Goal: Find specific page/section: Find specific page/section

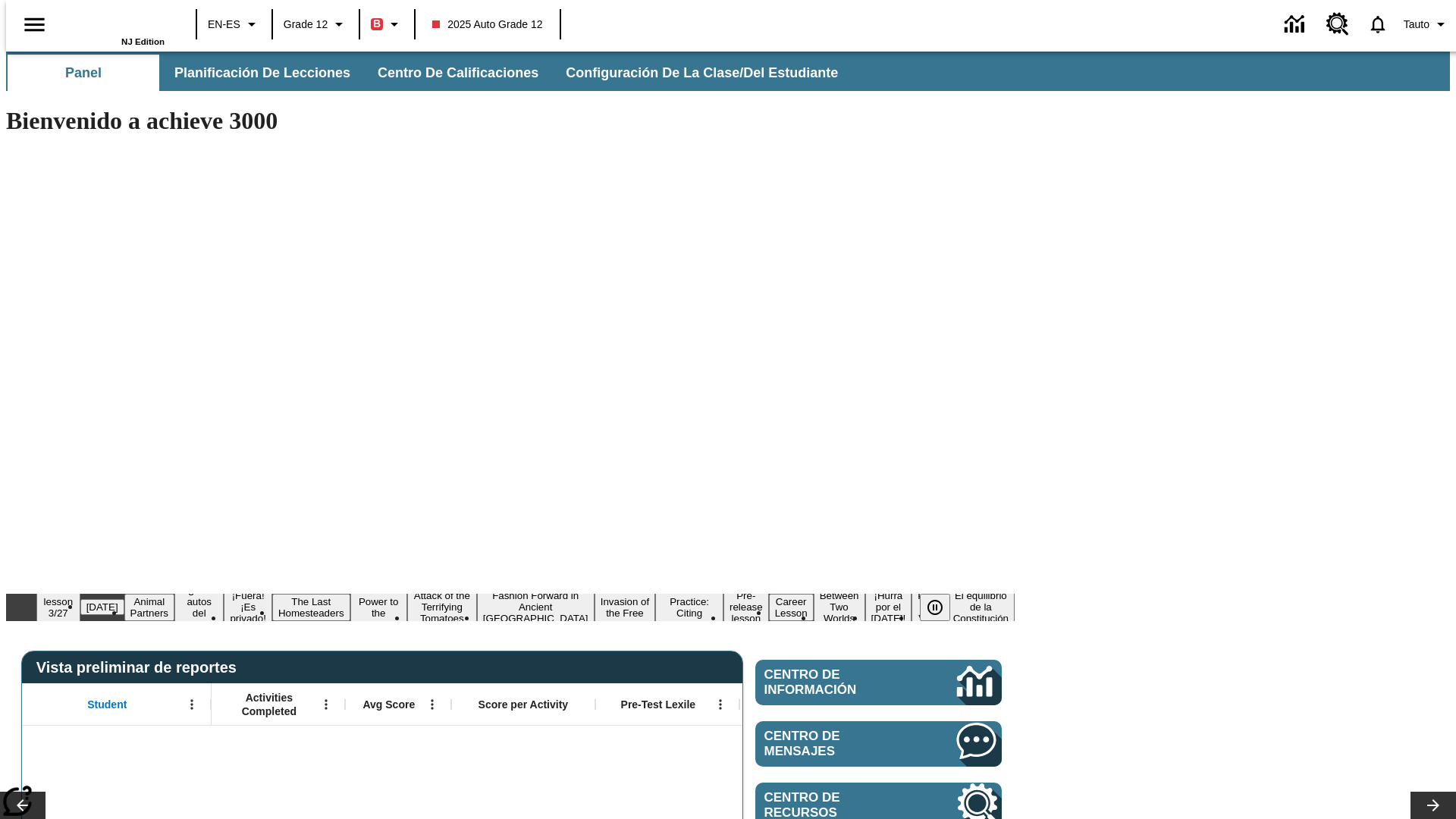
type input "-1"
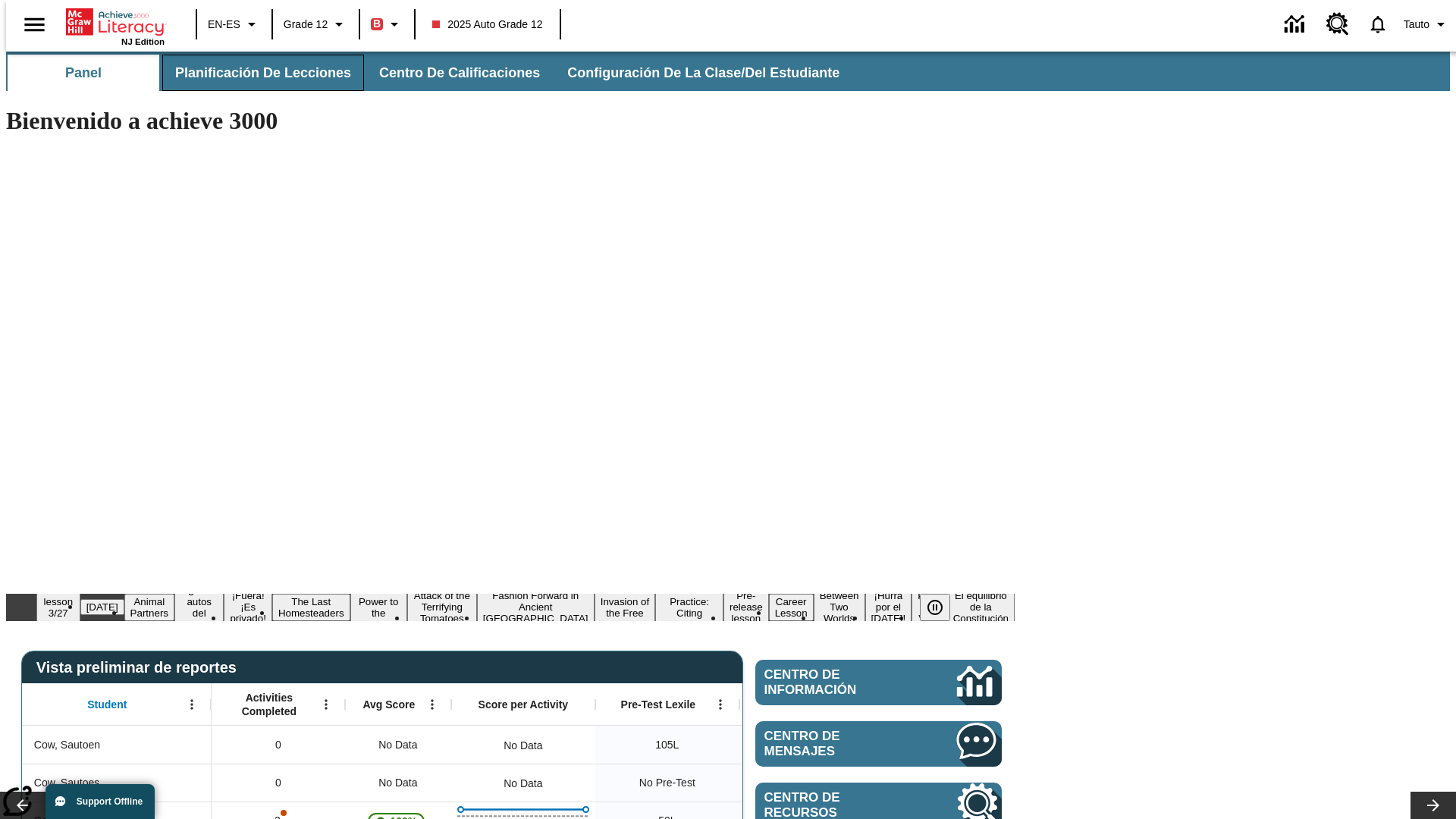
click at [254, 73] on span "Planificación de lecciones" at bounding box center [262, 73] width 176 height 18
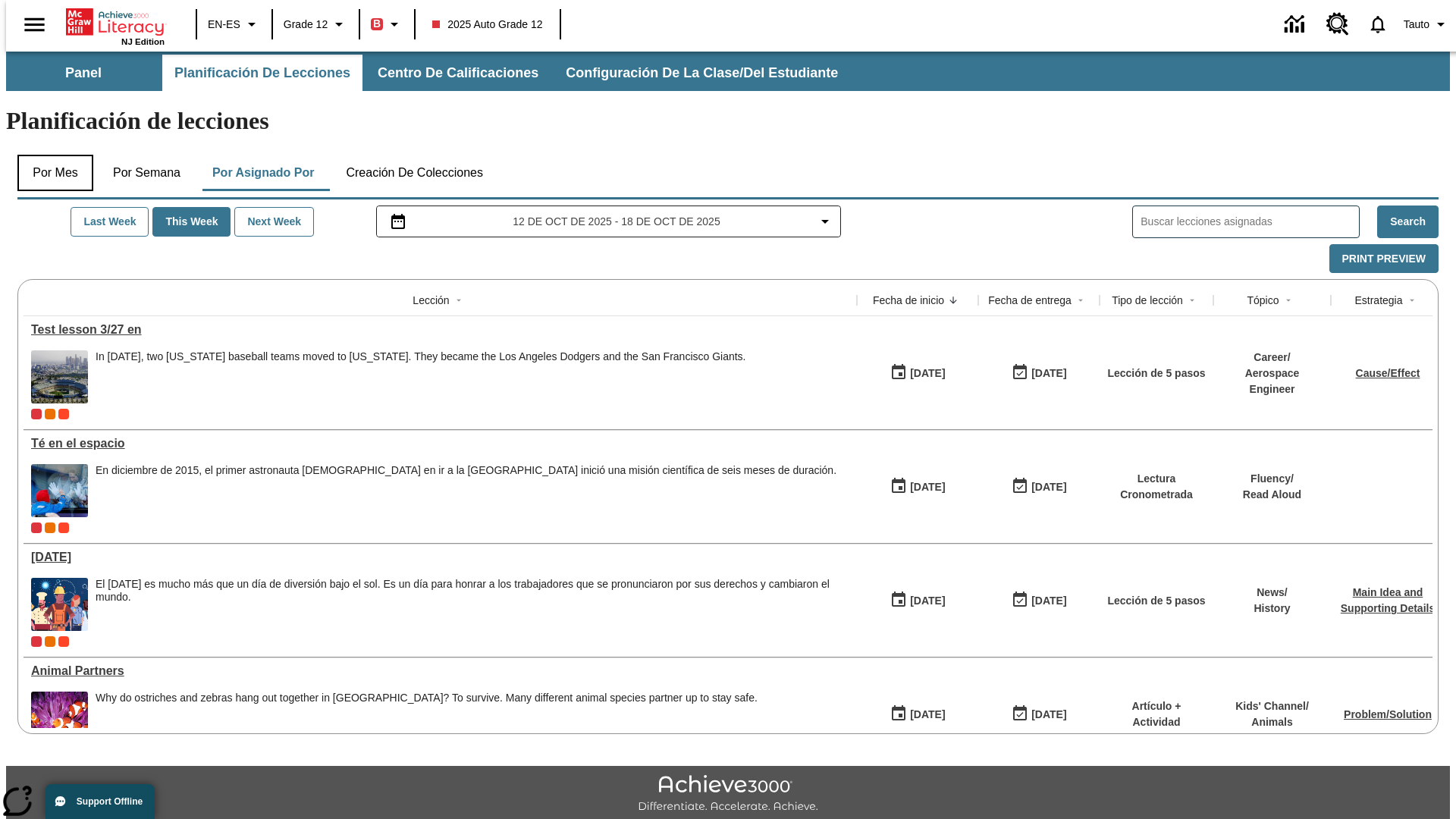
click at [49, 155] on button "Por mes" at bounding box center [55, 173] width 75 height 36
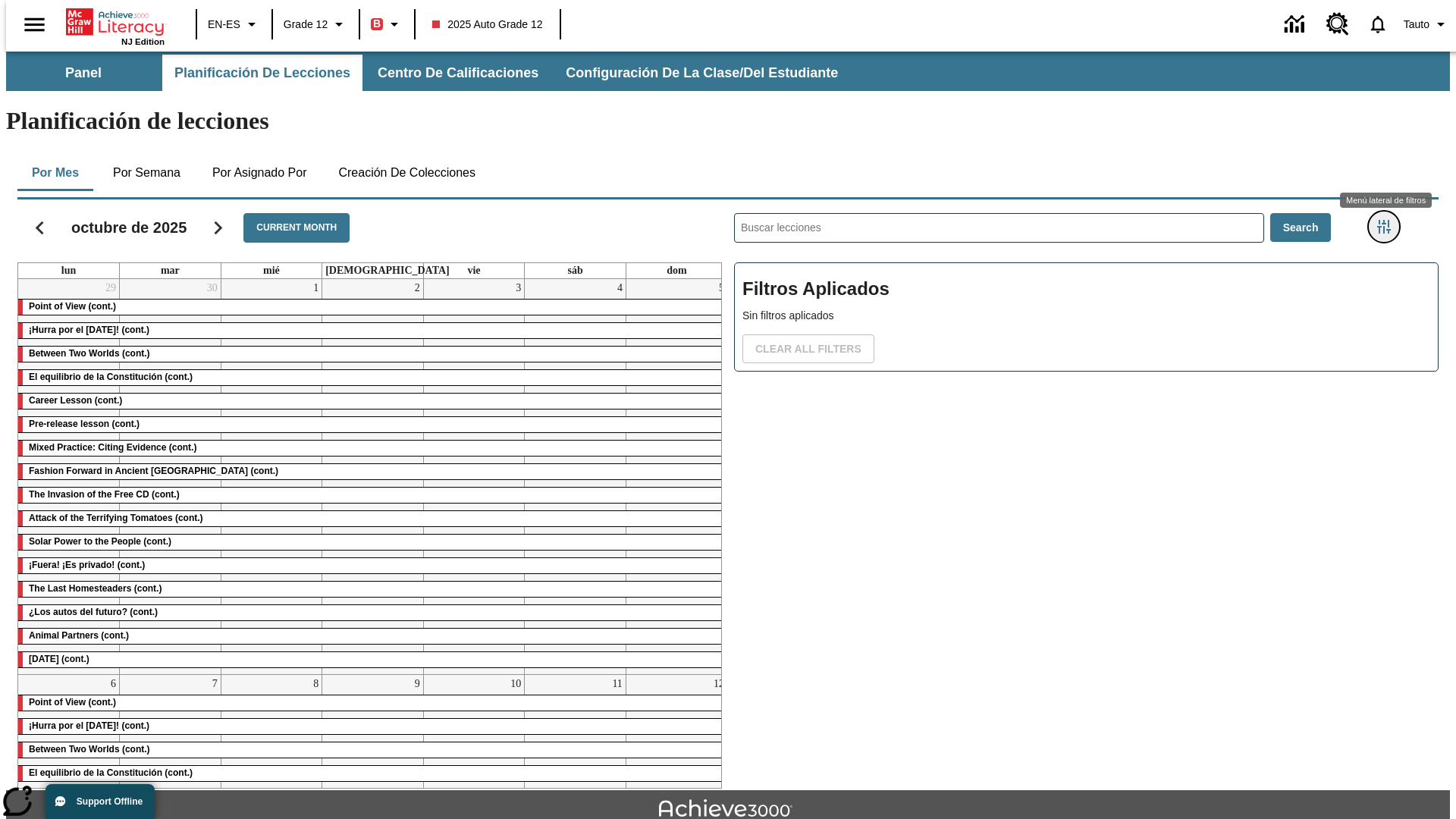
click at [1389, 220] on icon "Menú lateral de filtros" at bounding box center [1384, 226] width 14 height 14
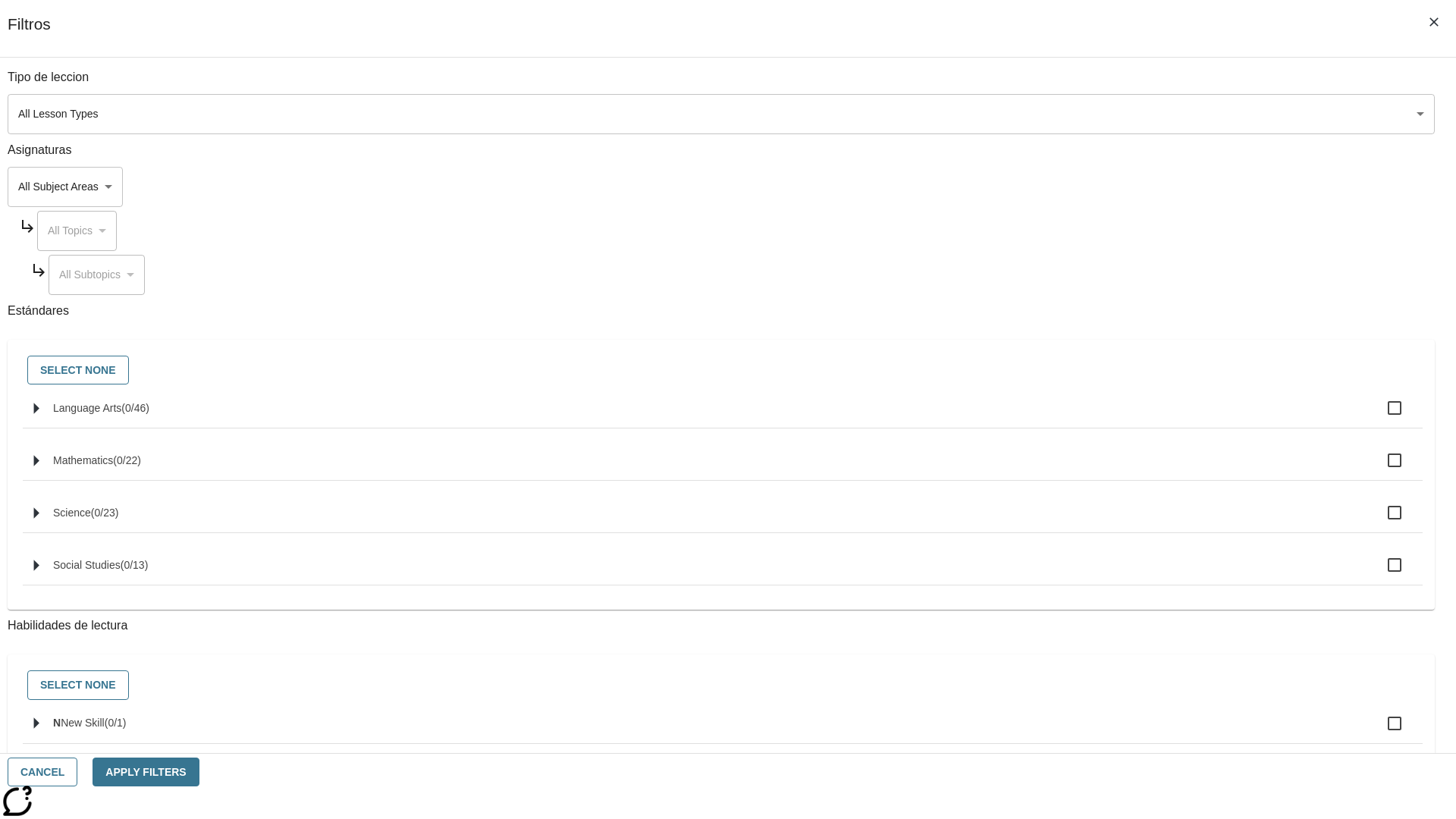
click at [1092, 114] on body "Saltar al contenido principal NJ Edition EN-ES Grade 12 B 2025 Auto Grade 12 0 …" at bounding box center [728, 470] width 1444 height 837
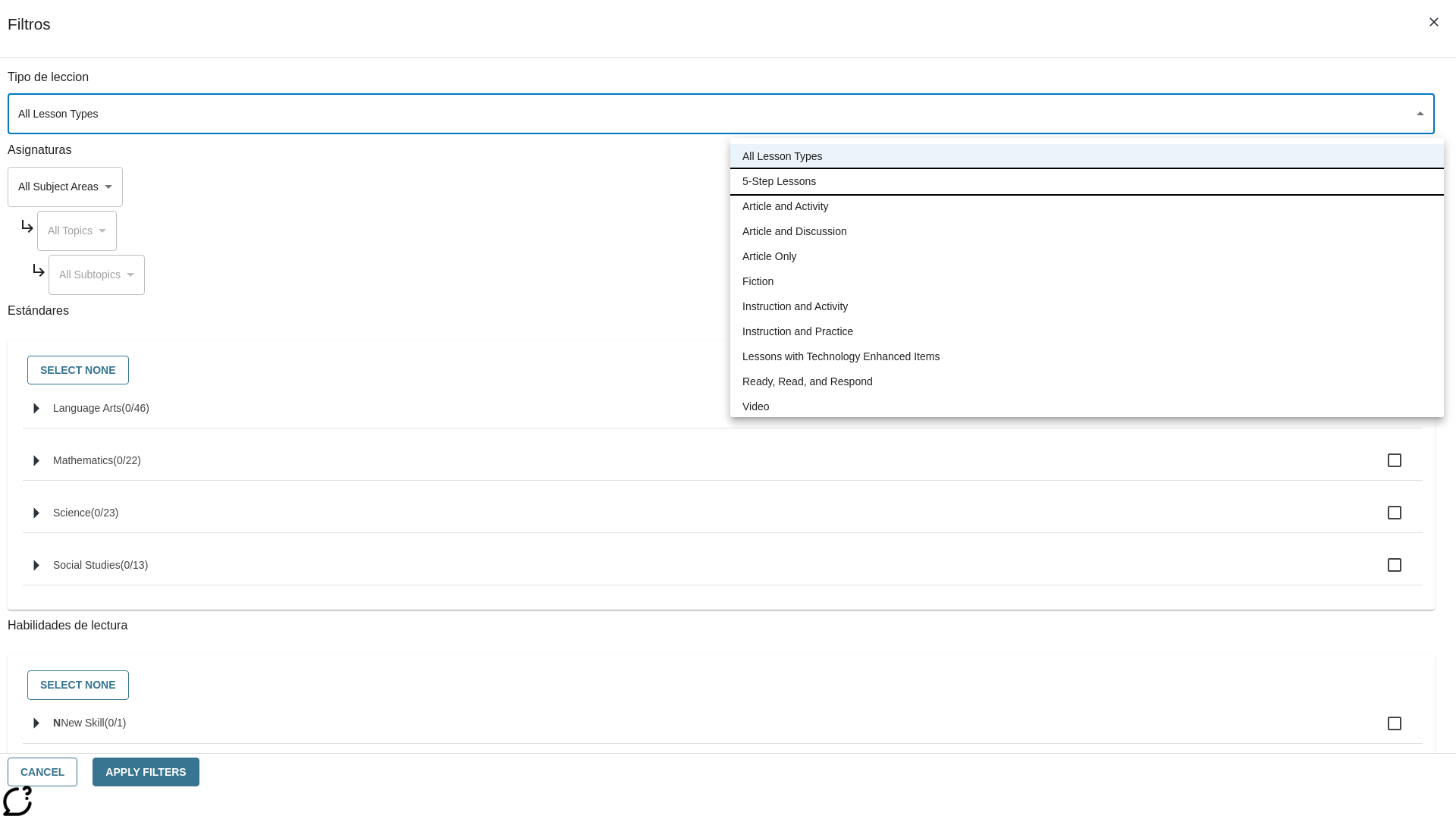
click at [1087, 181] on li "5-Step Lessons" at bounding box center [1087, 181] width 714 height 25
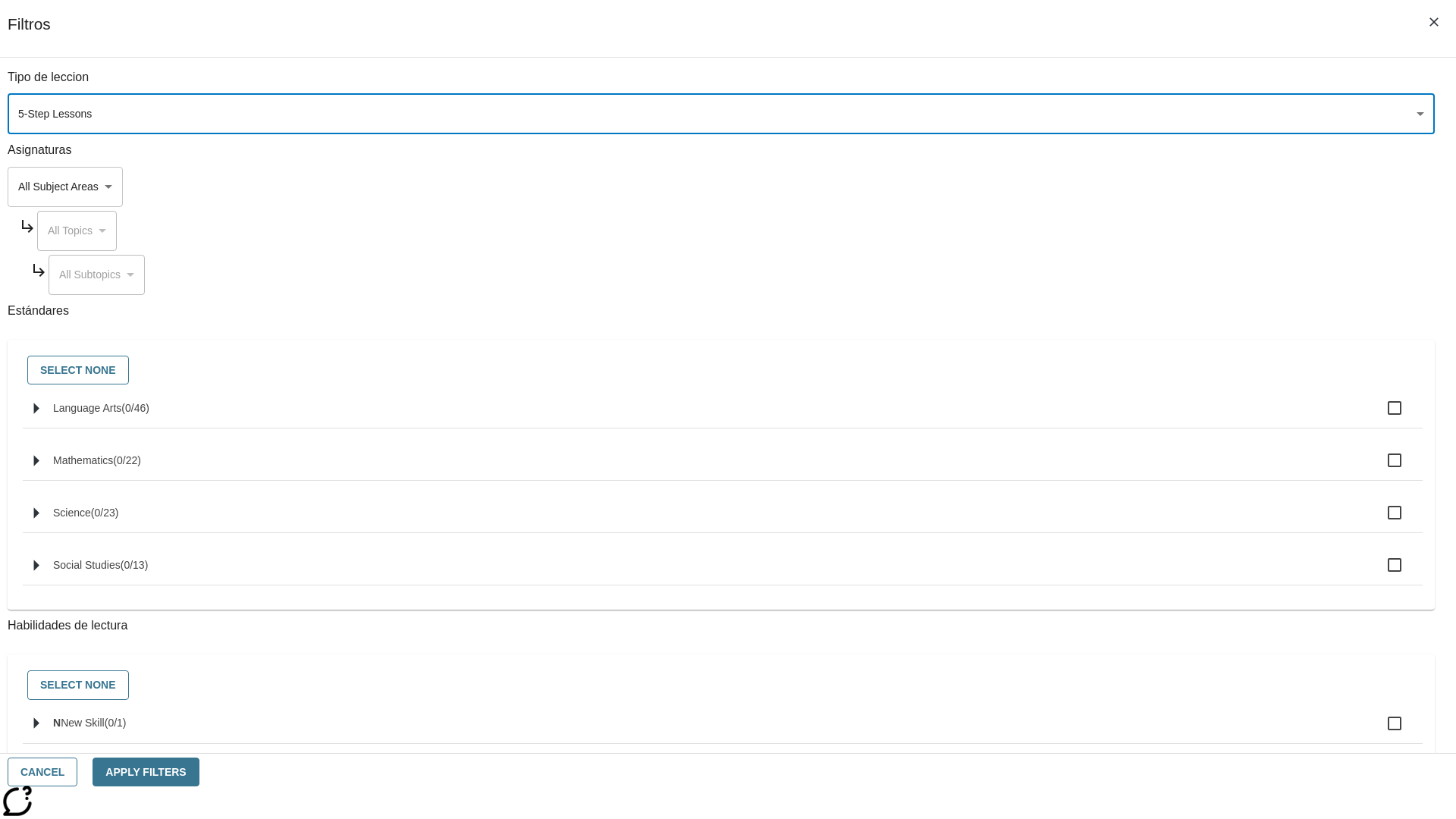
type input "1"
click at [77, 772] on button "Cancel" at bounding box center [42, 772] width 70 height 30
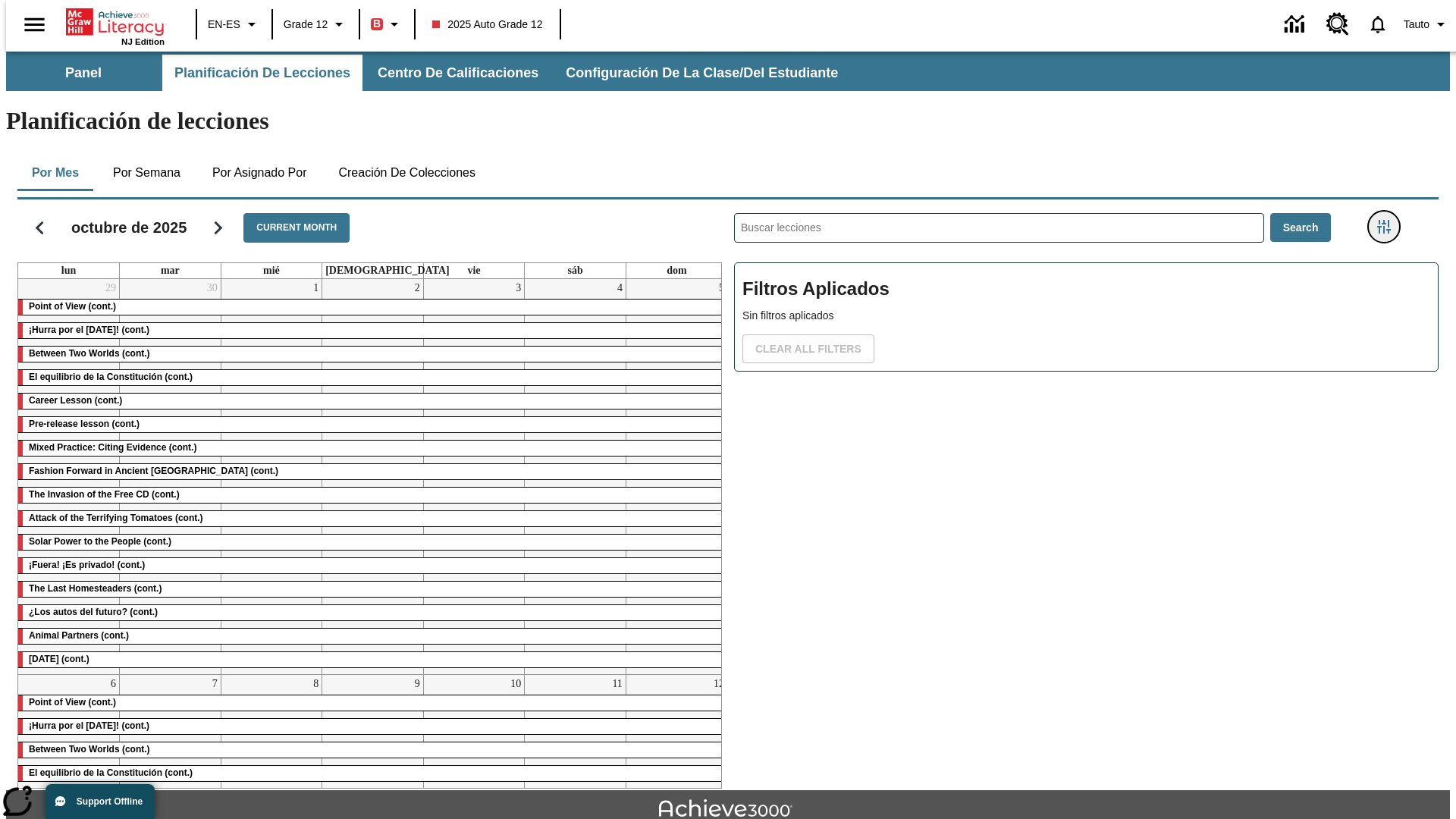
click at [1389, 220] on icon "Menú lateral de filtros" at bounding box center [1384, 226] width 14 height 14
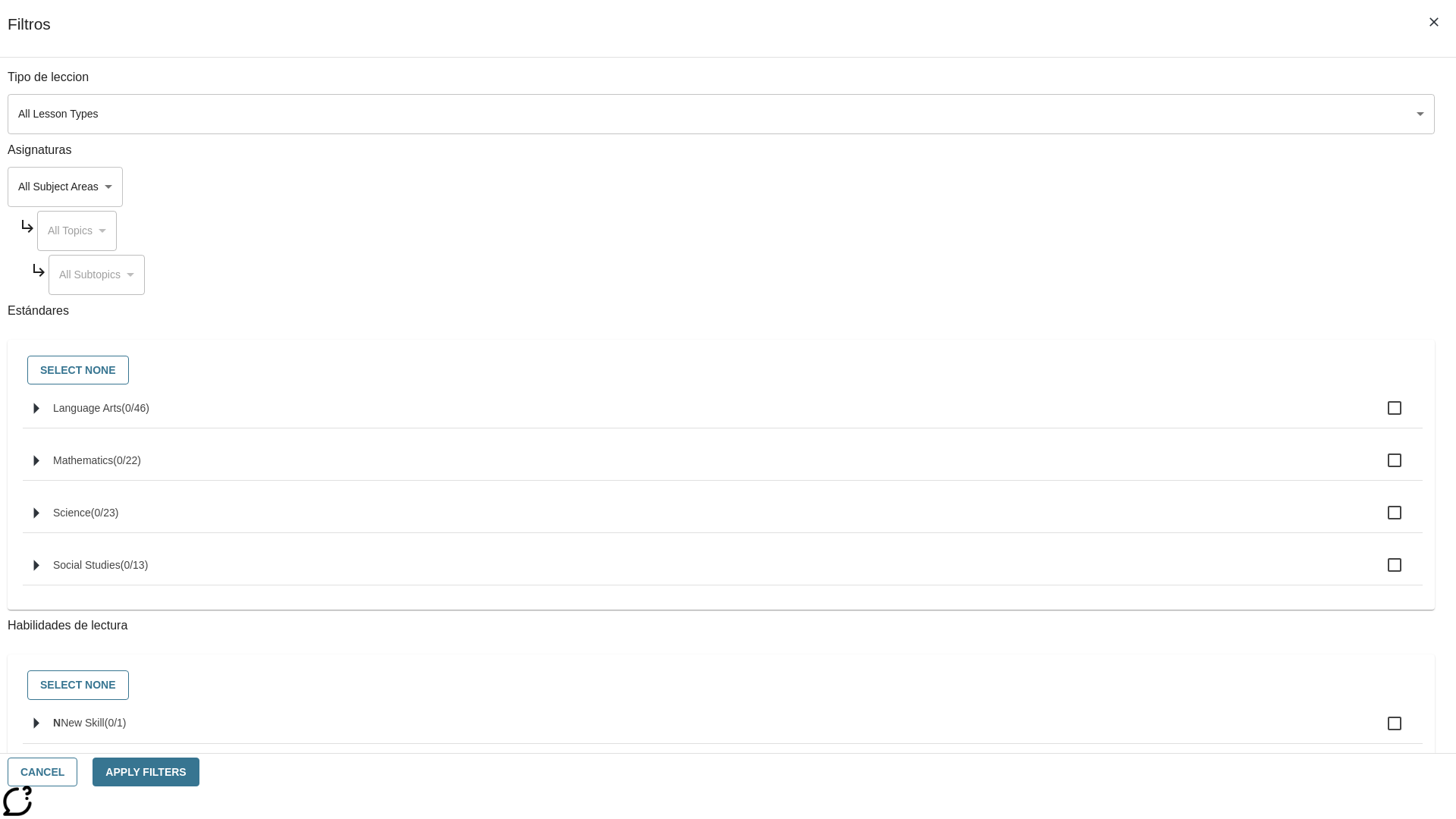
click at [1092, 114] on body "Saltar al contenido principal NJ Edition EN-ES Grade 12 B 2025 Auto Grade 12 0 …" at bounding box center [728, 470] width 1444 height 837
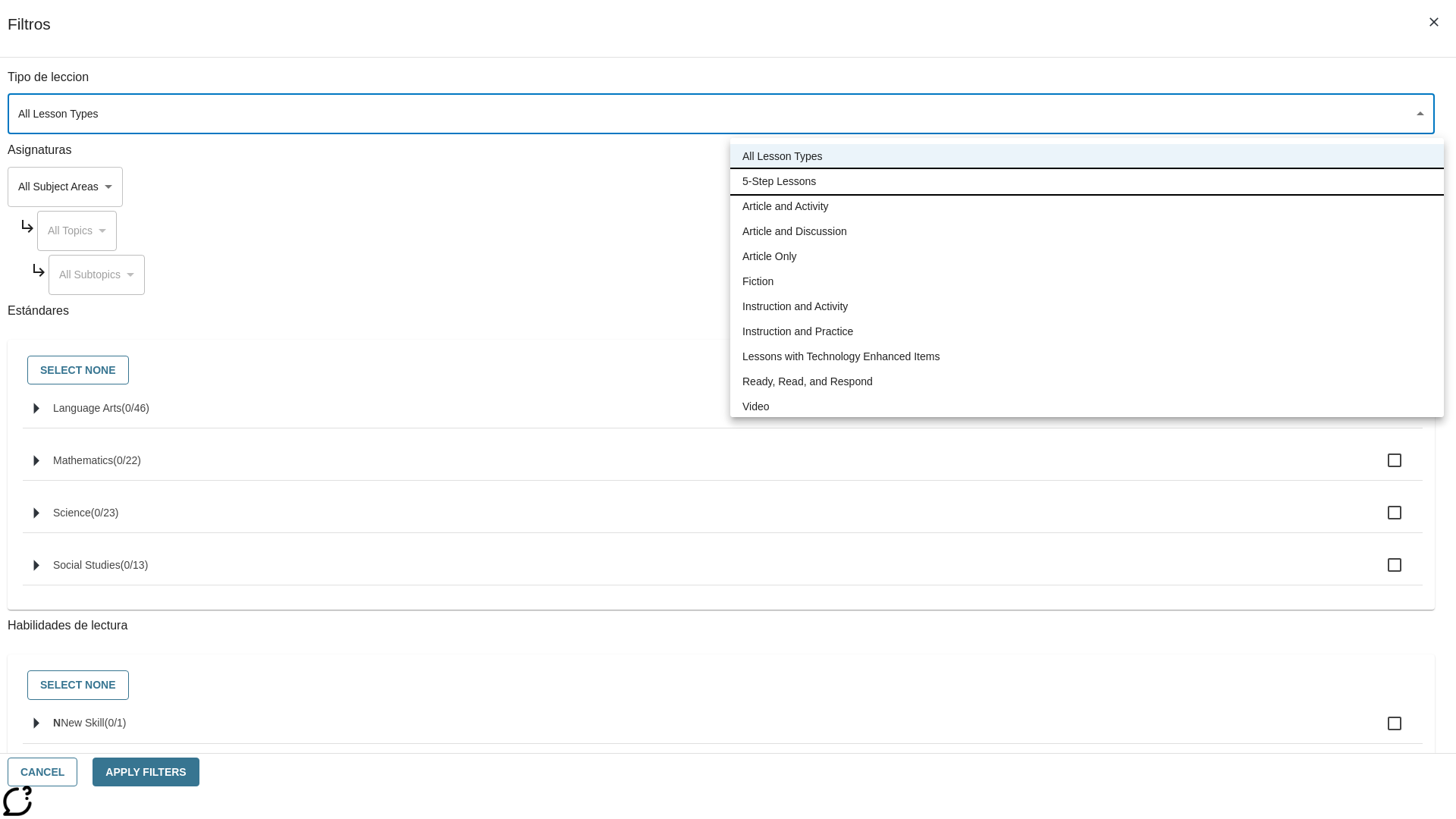
click at [1087, 181] on li "5-Step Lessons" at bounding box center [1087, 181] width 714 height 25
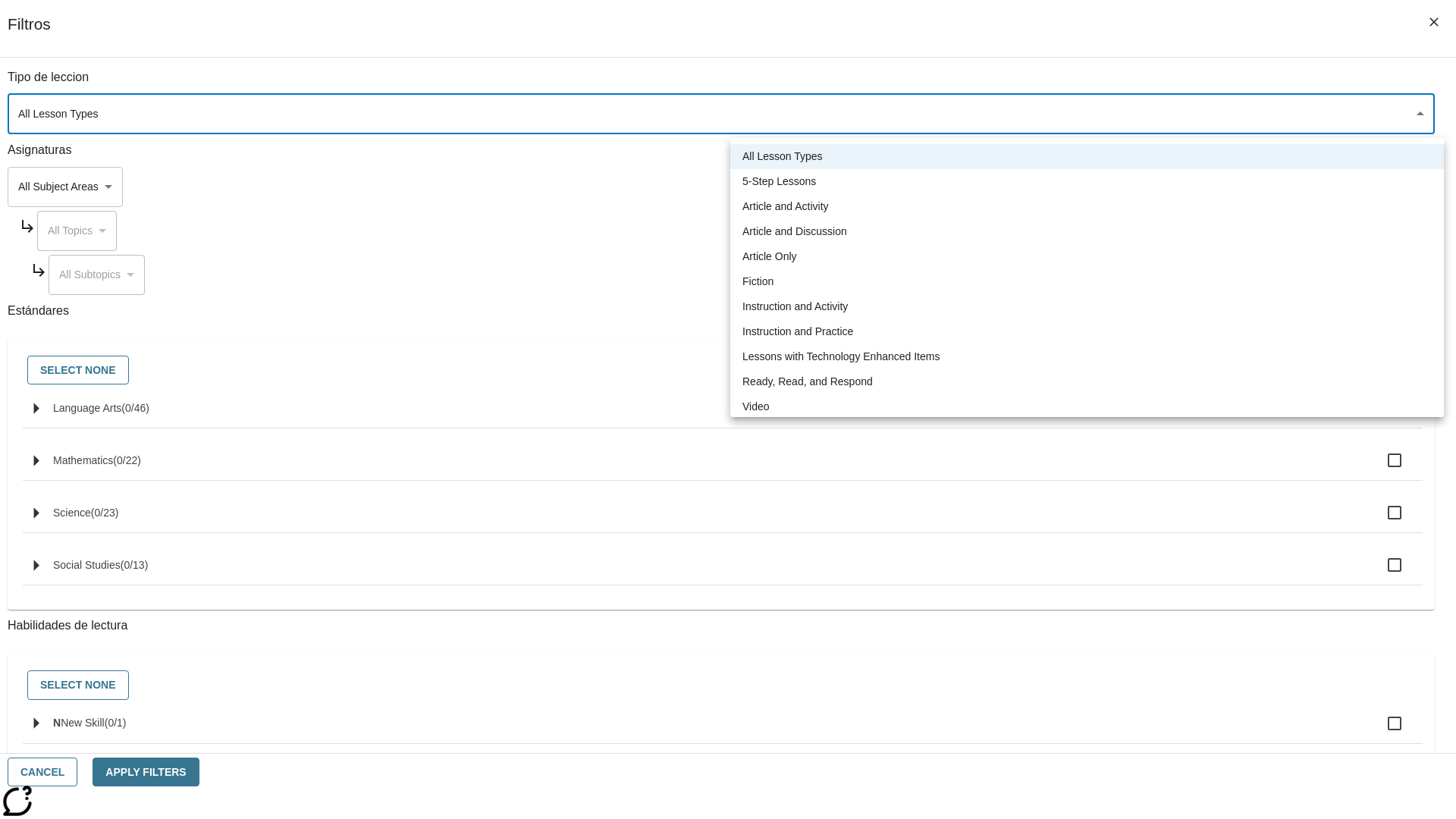
type input "1"
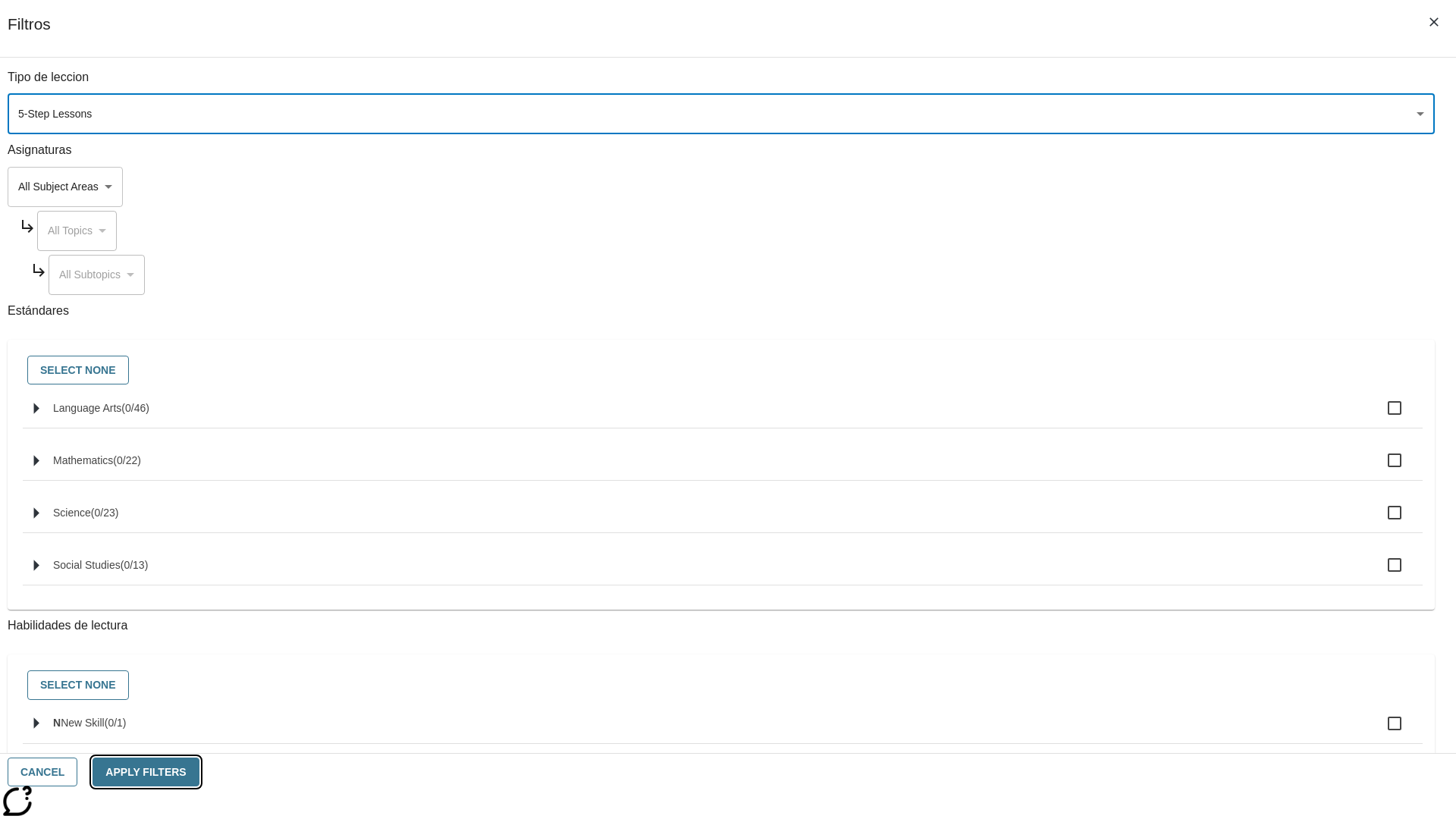
click at [199, 772] on button "Apply Filters" at bounding box center [145, 772] width 106 height 30
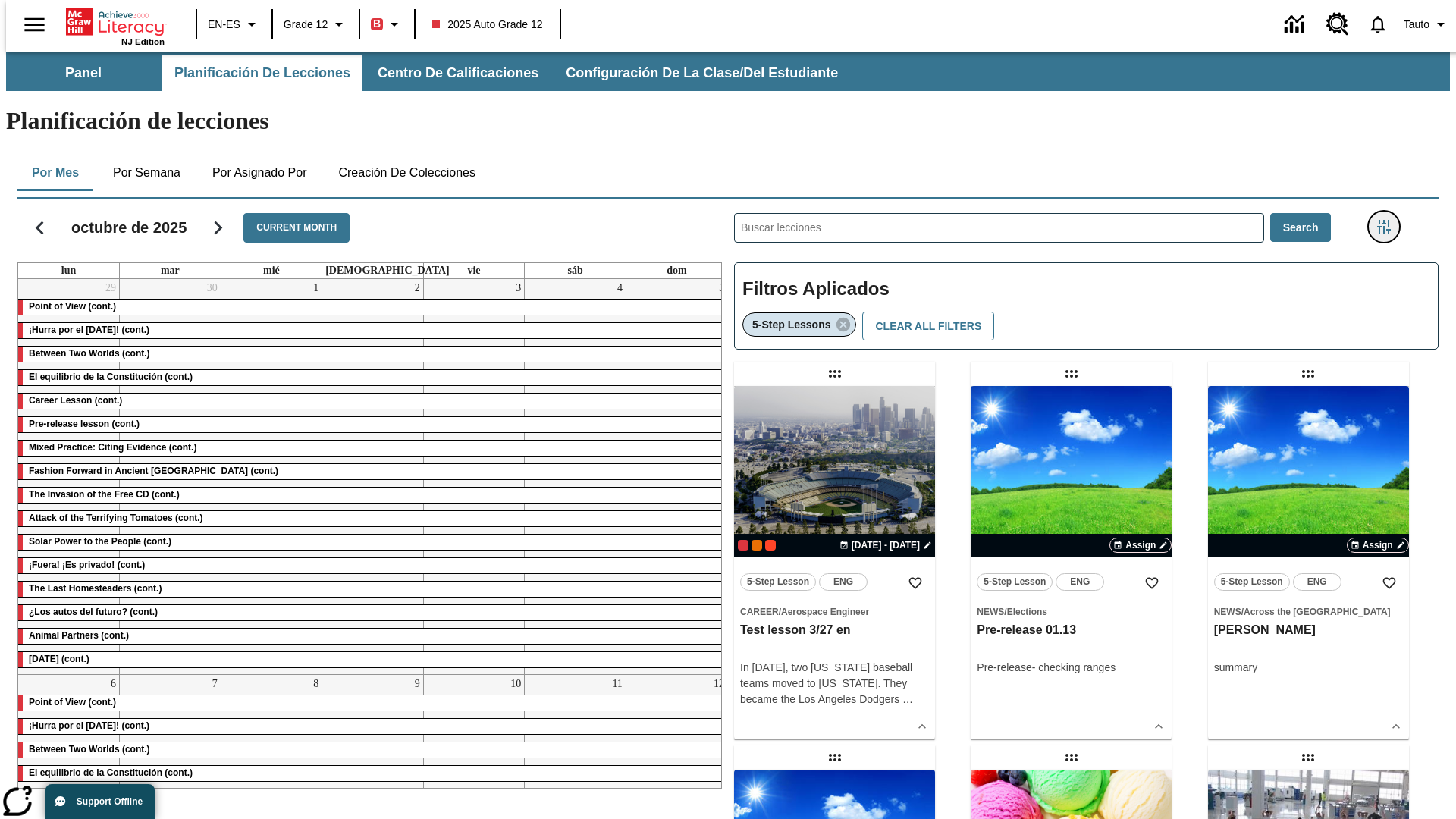
click at [1389, 220] on icon "Menú lateral de filtros" at bounding box center [1384, 226] width 14 height 14
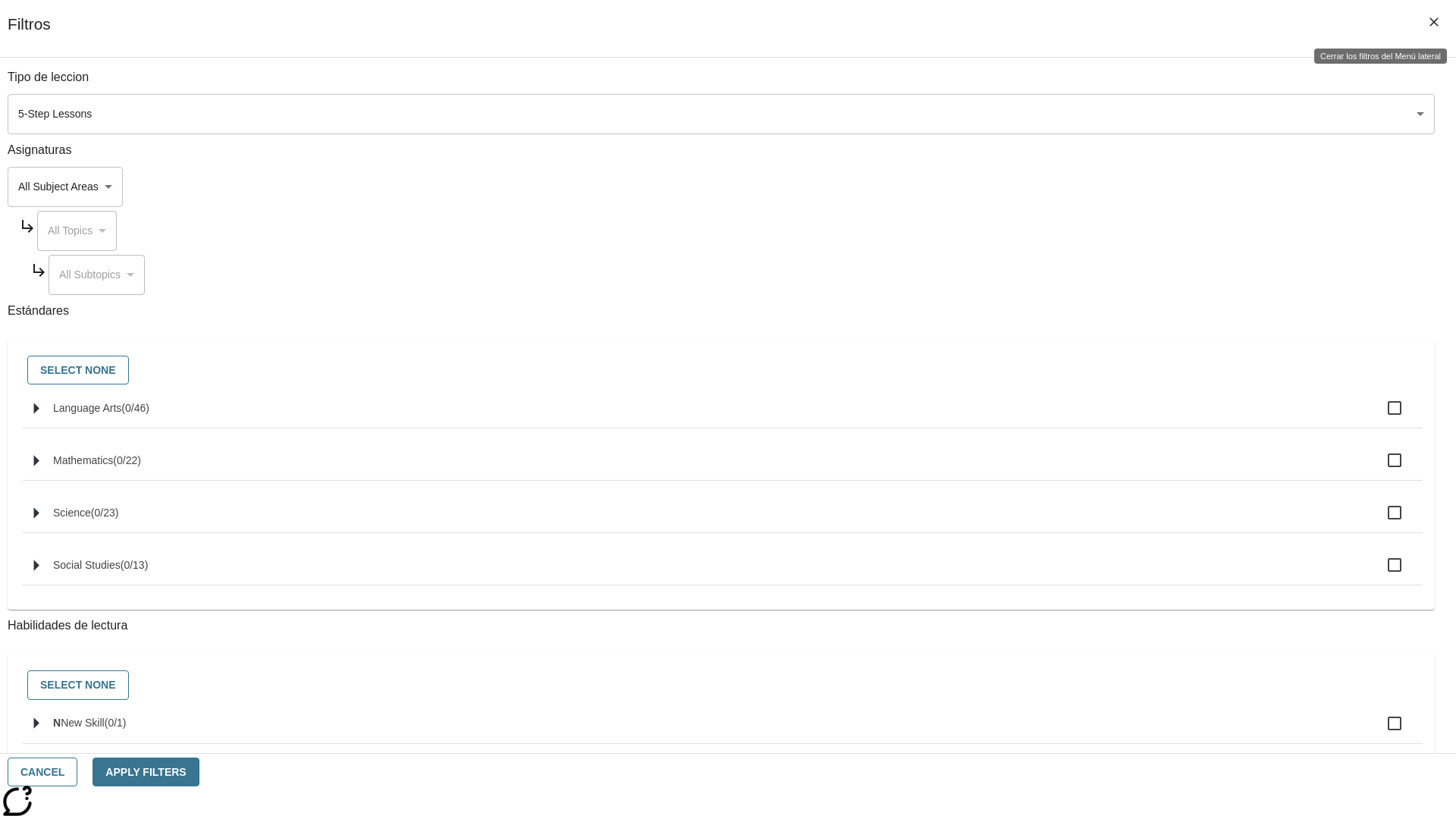
click at [1434, 22] on icon "Cerrar los filtros del Menú lateral" at bounding box center [1434, 22] width 9 height 9
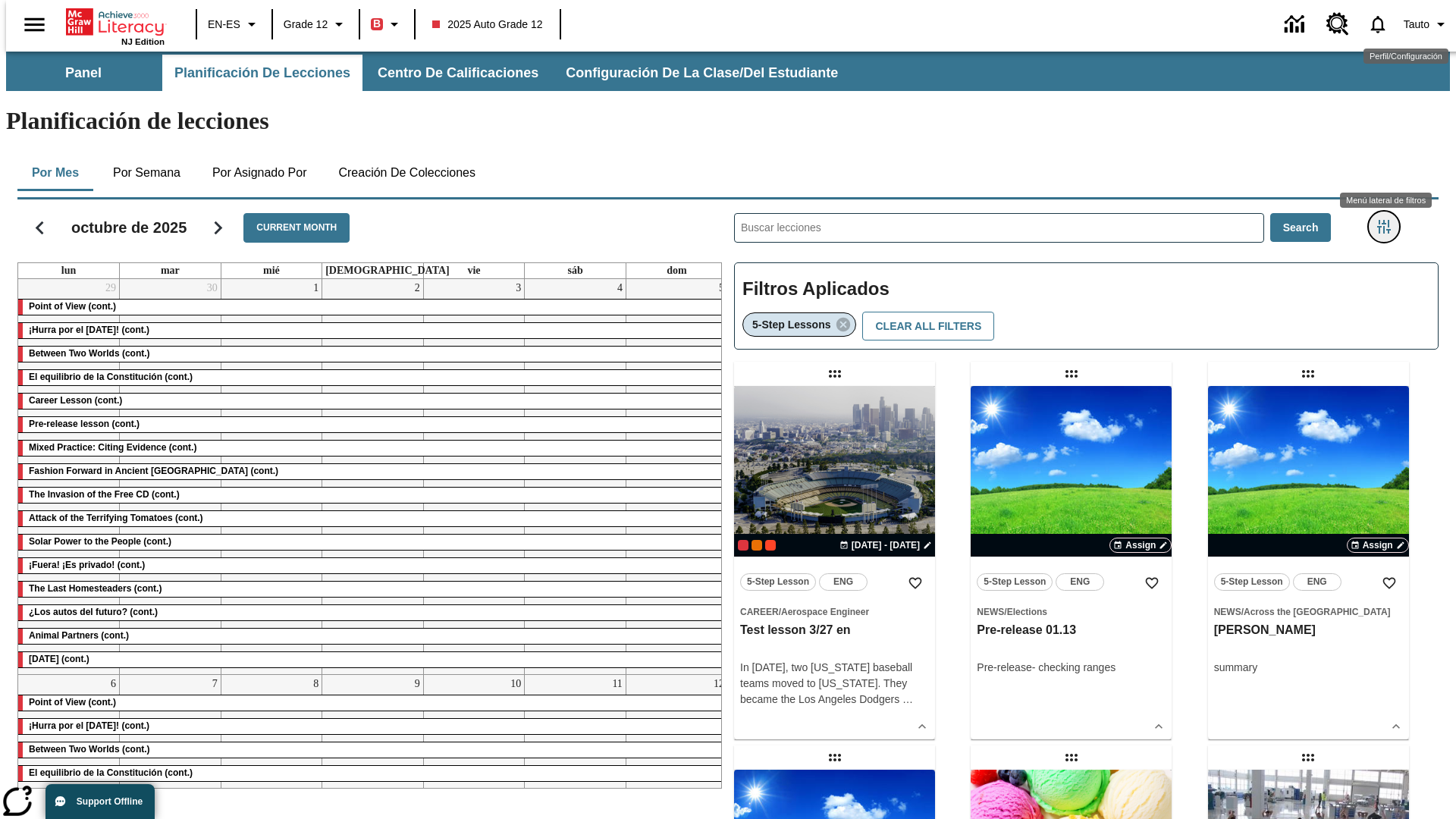
click at [1389, 220] on icon "Menú lateral de filtros" at bounding box center [1384, 226] width 14 height 14
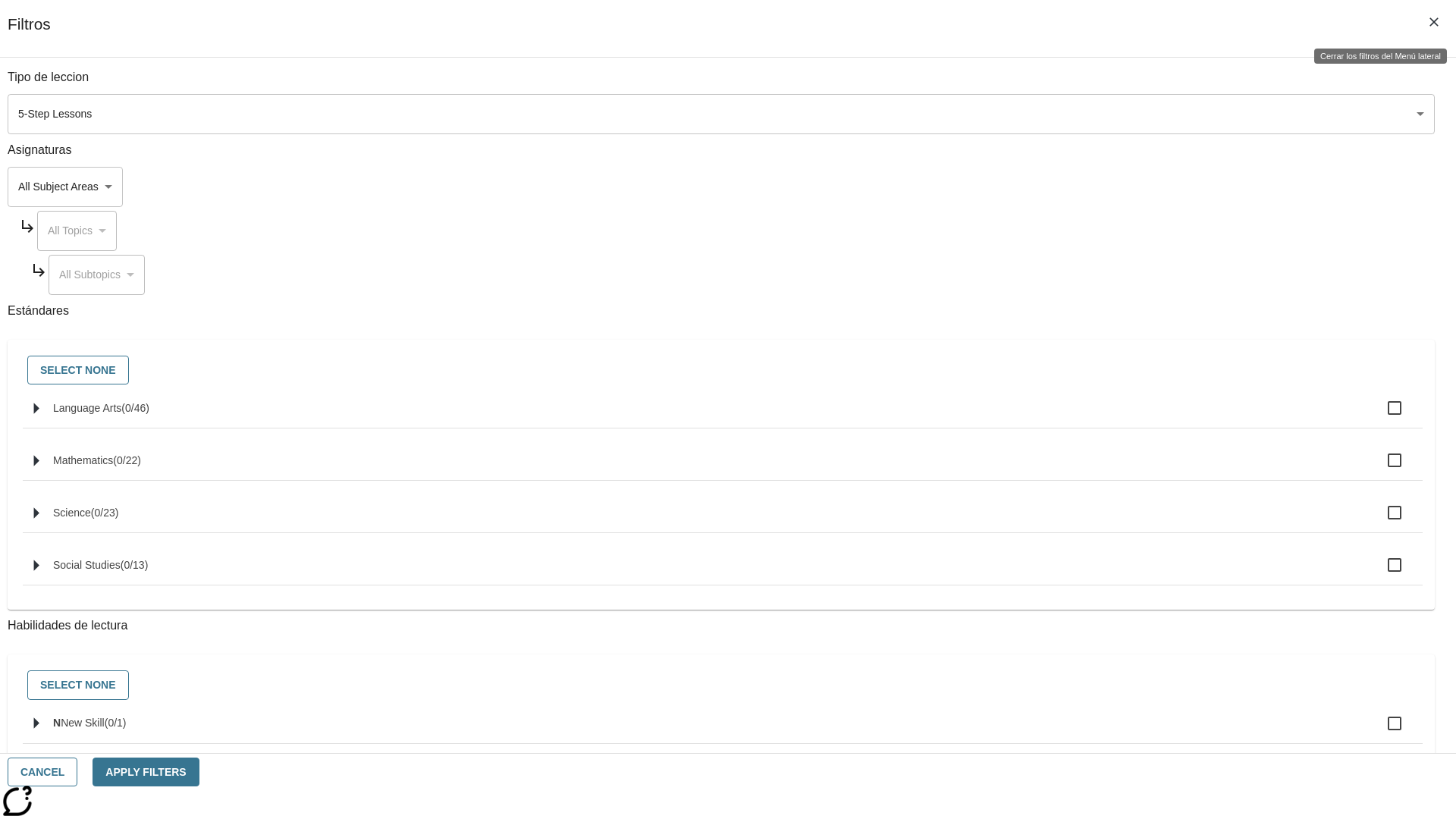
click at [1434, 22] on icon "Cerrar los filtros del Menú lateral" at bounding box center [1434, 22] width 9 height 9
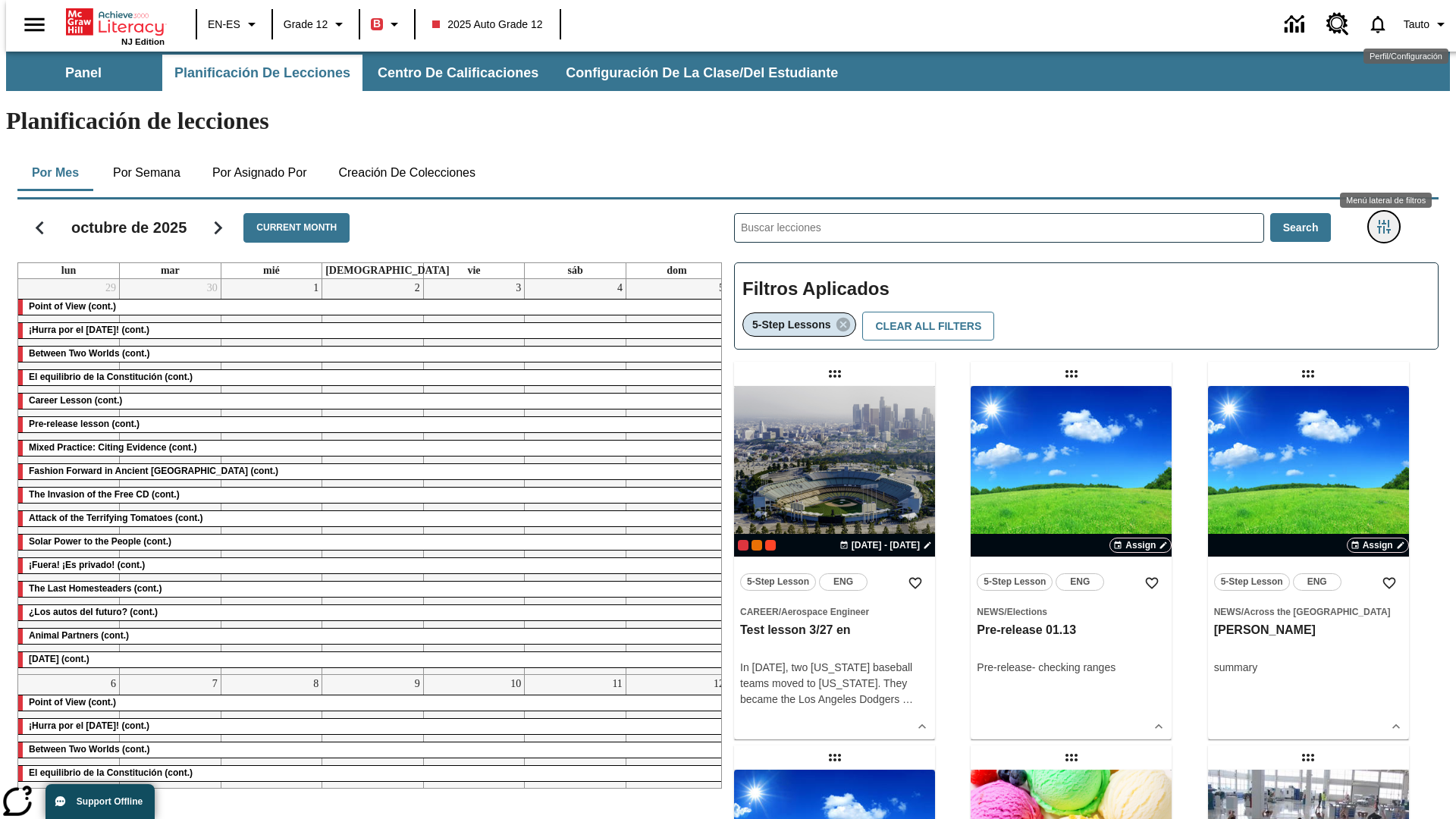
click at [1389, 220] on icon "Menú lateral de filtros" at bounding box center [1384, 226] width 14 height 14
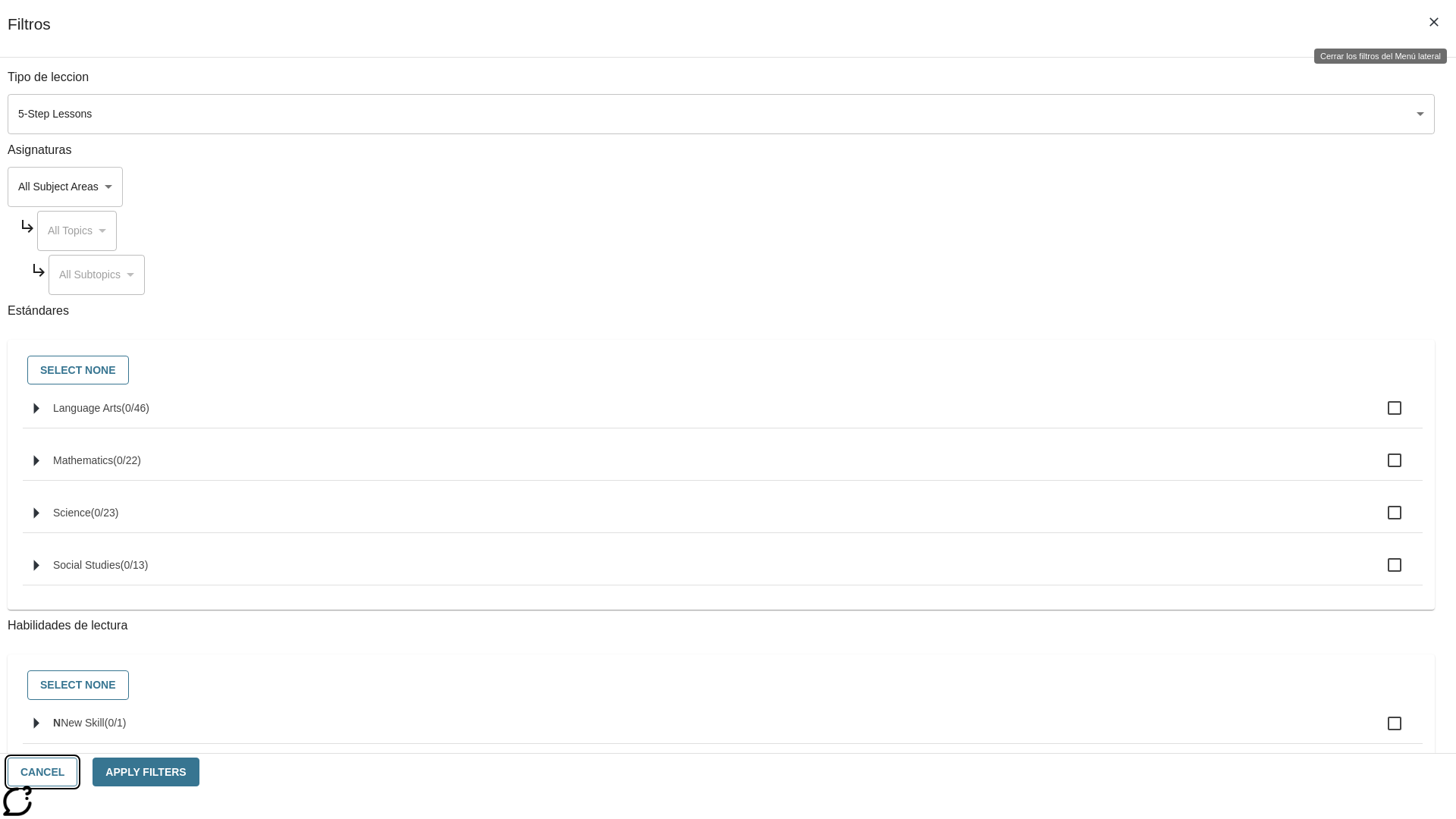
click at [77, 772] on button "Cancel" at bounding box center [42, 772] width 70 height 30
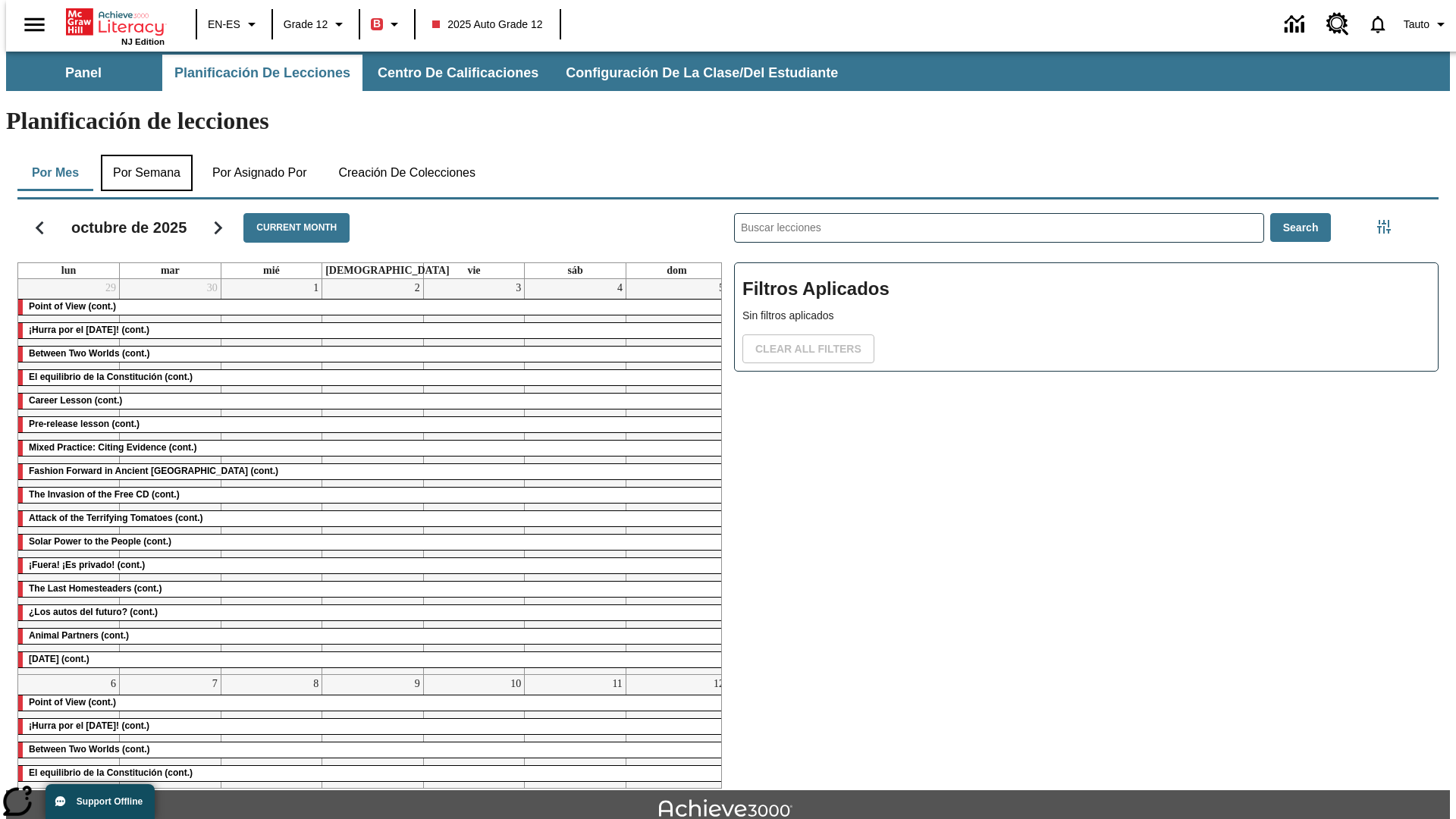
click at [142, 155] on button "Por semana" at bounding box center [147, 173] width 92 height 36
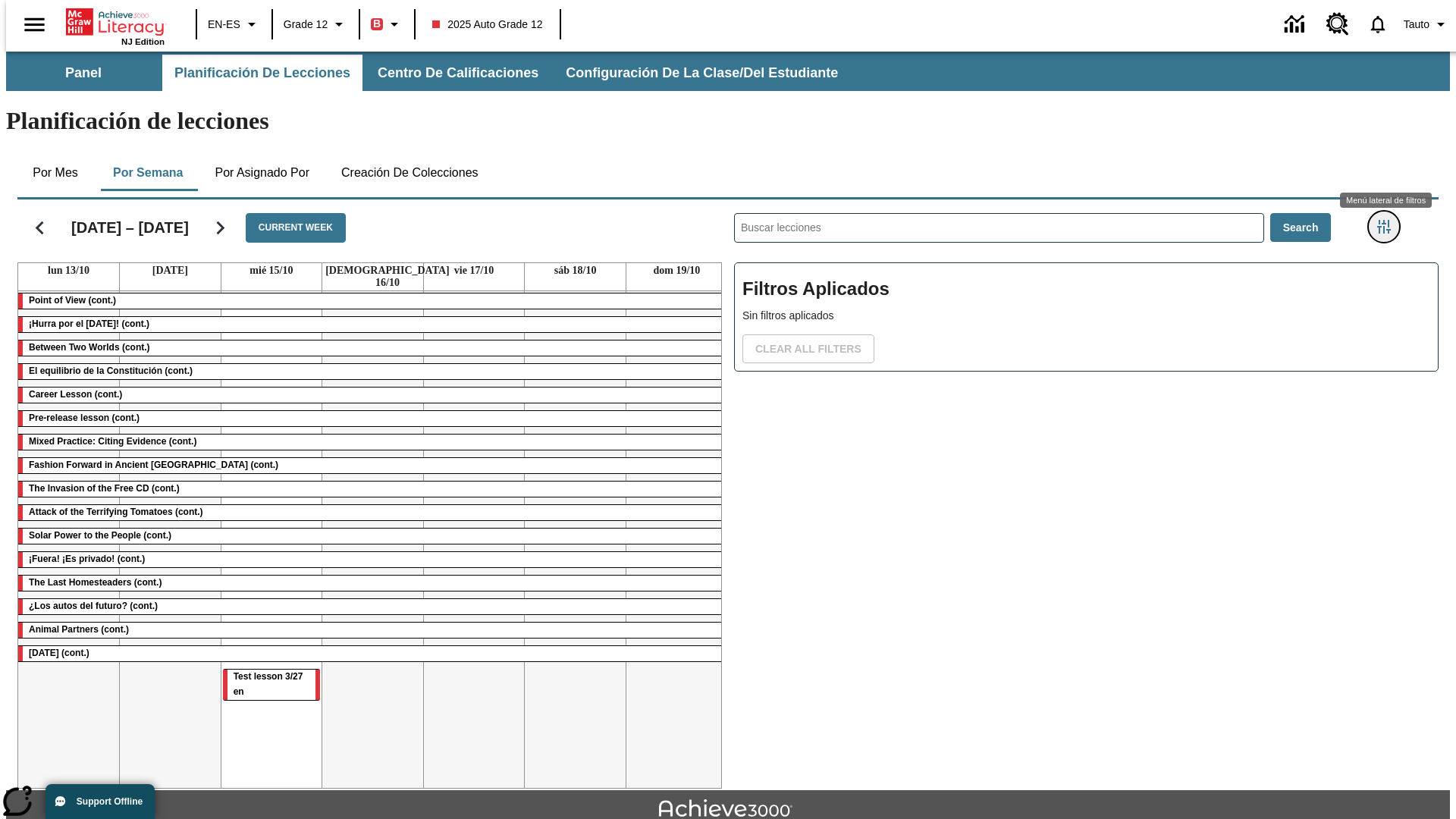
click at [1389, 220] on icon "Menú lateral de filtros" at bounding box center [1384, 226] width 14 height 14
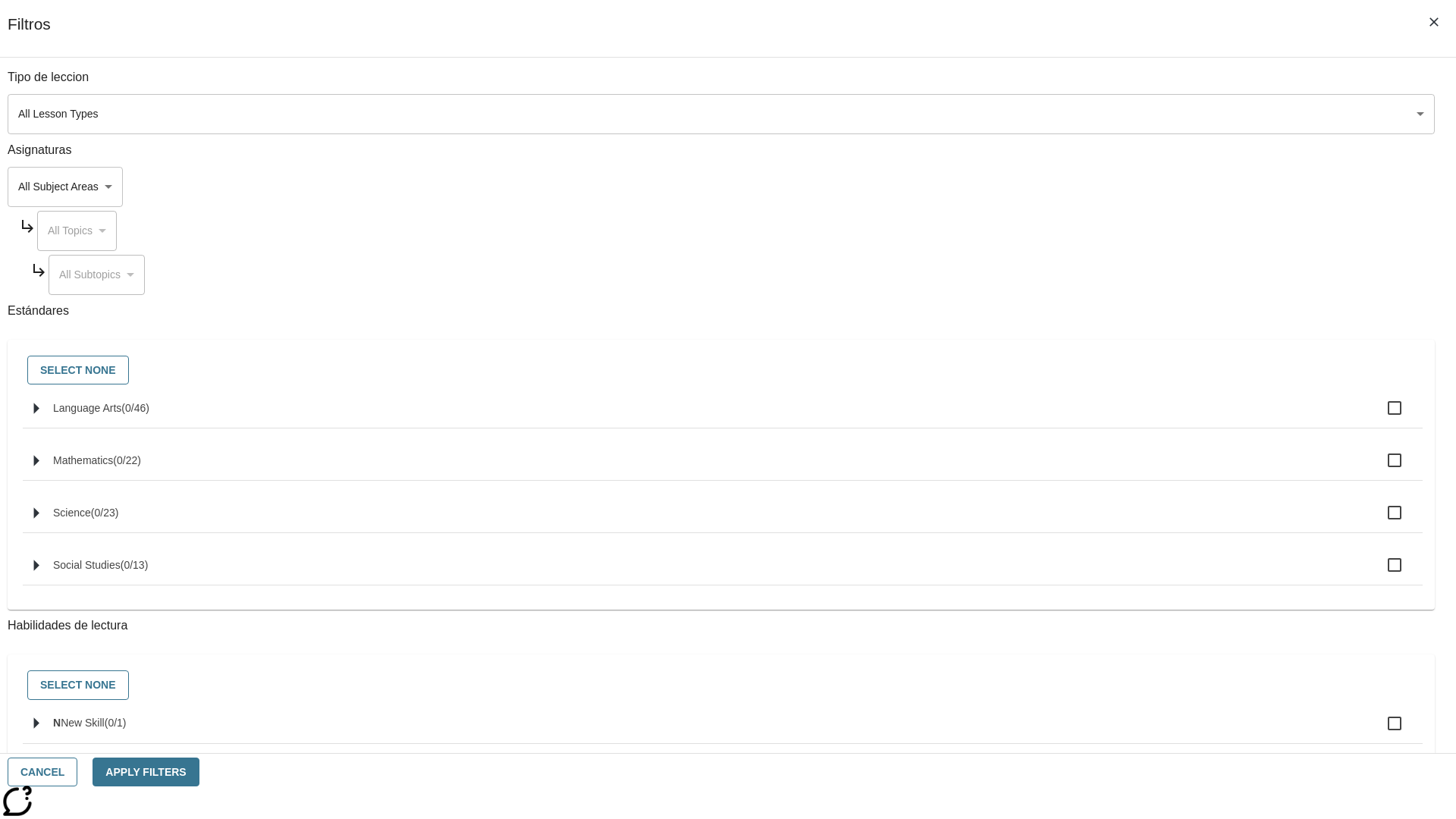
click at [1092, 114] on body "Saltar al contenido principal NJ Edition EN-ES Grade 12 B 2025 Auto Grade 12 0 …" at bounding box center [728, 470] width 1444 height 837
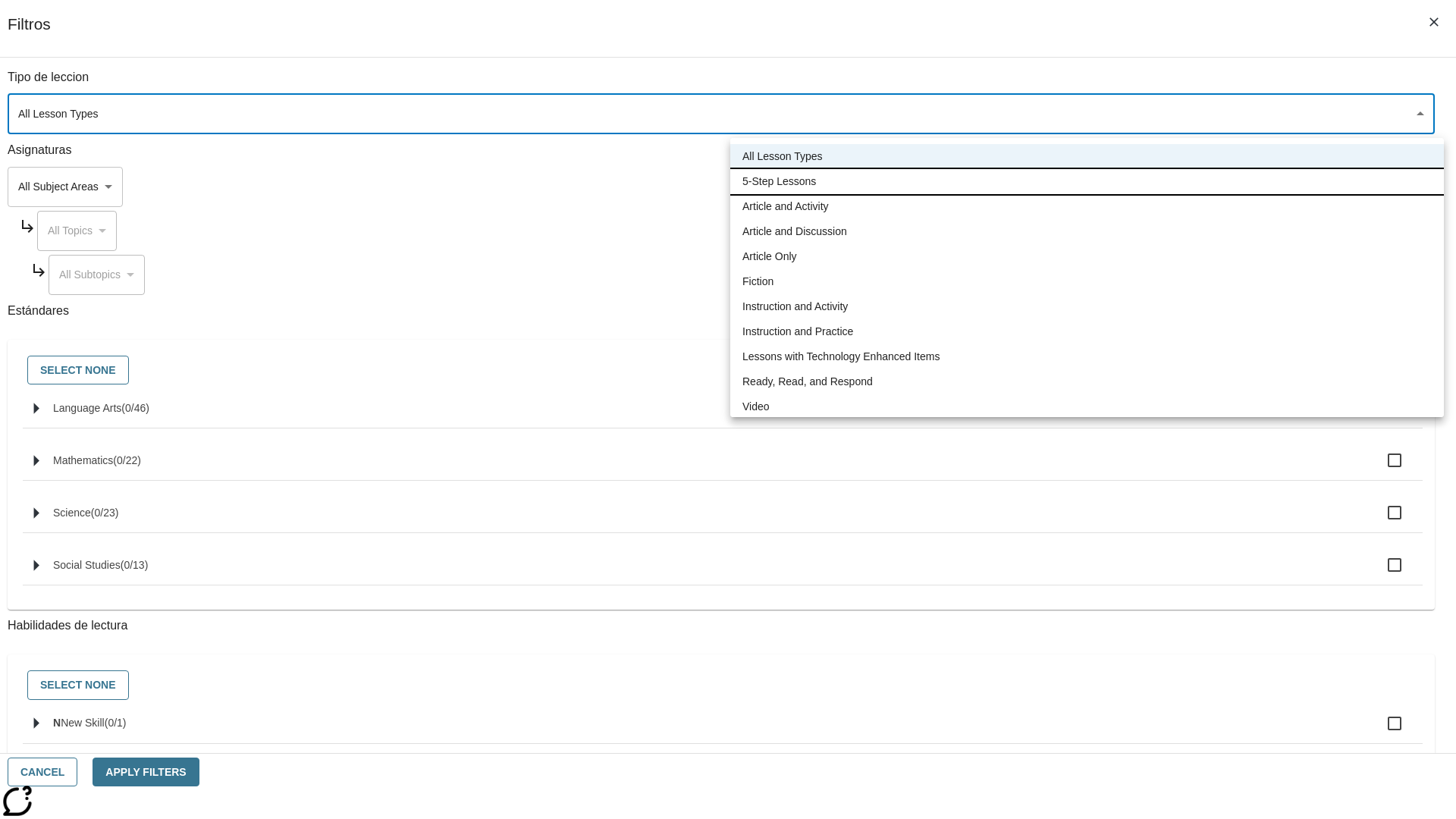
click at [1087, 181] on li "5-Step Lessons" at bounding box center [1087, 181] width 714 height 25
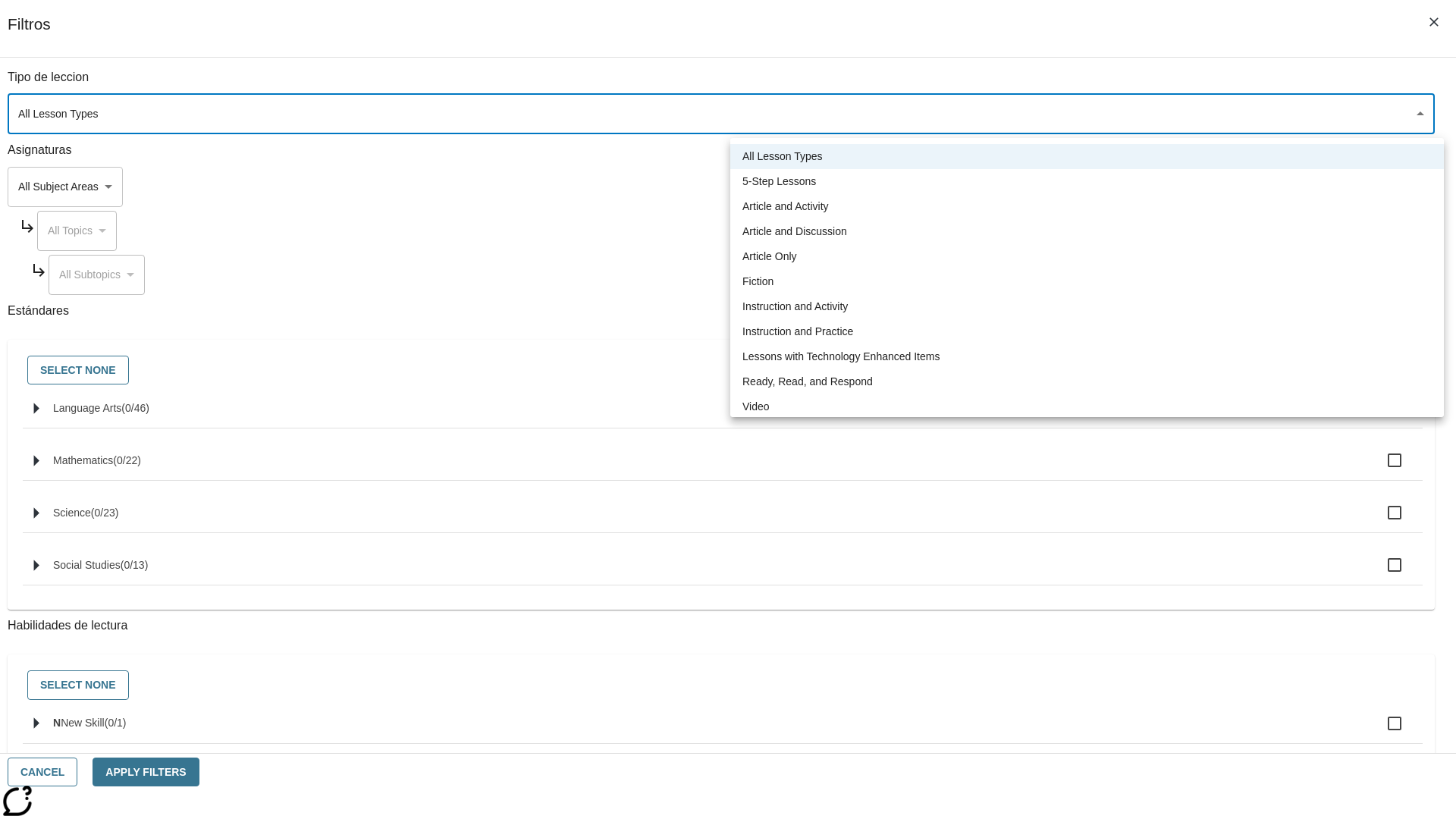
type input "1"
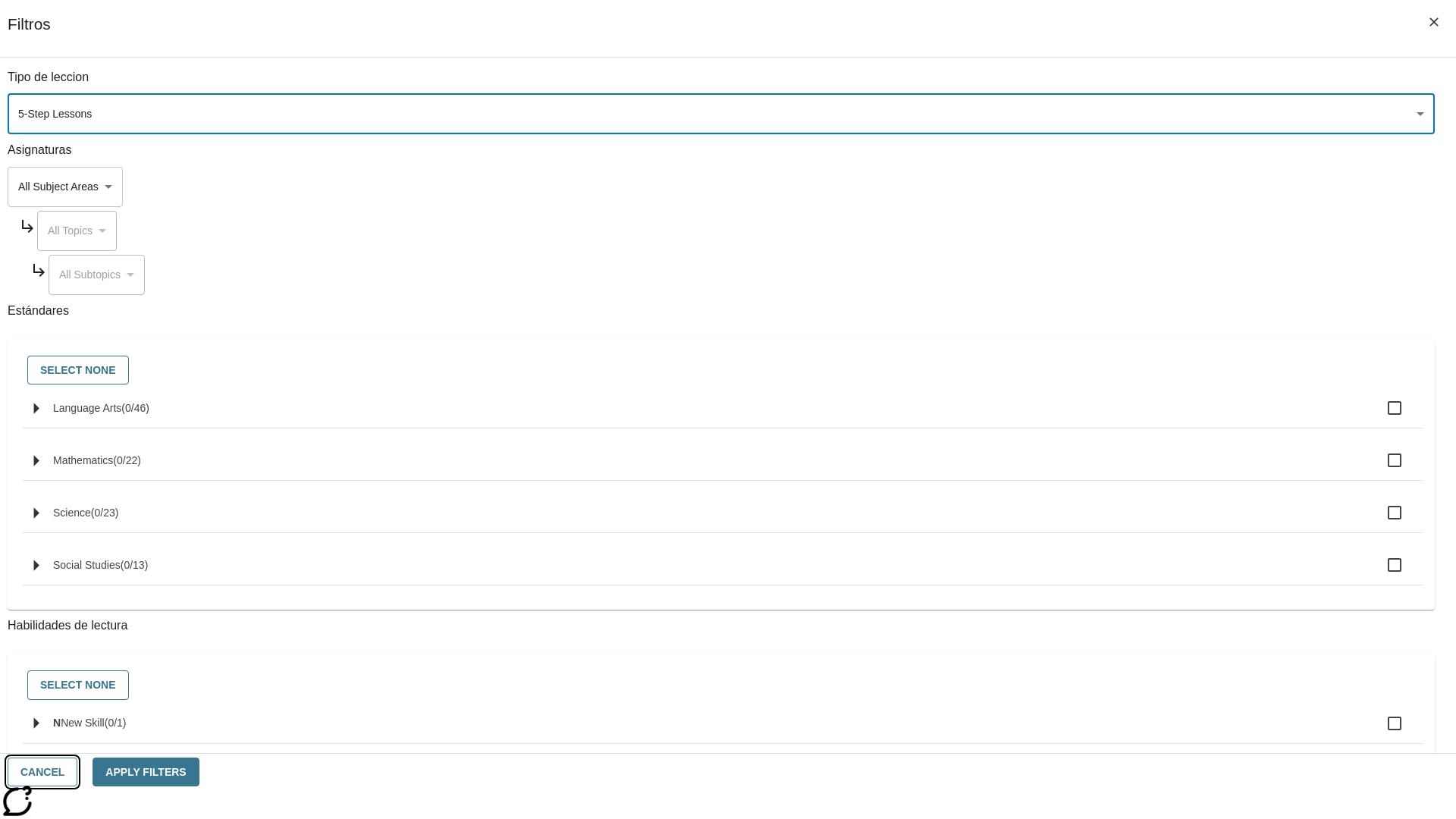
click at [77, 772] on button "Cancel" at bounding box center [42, 772] width 70 height 30
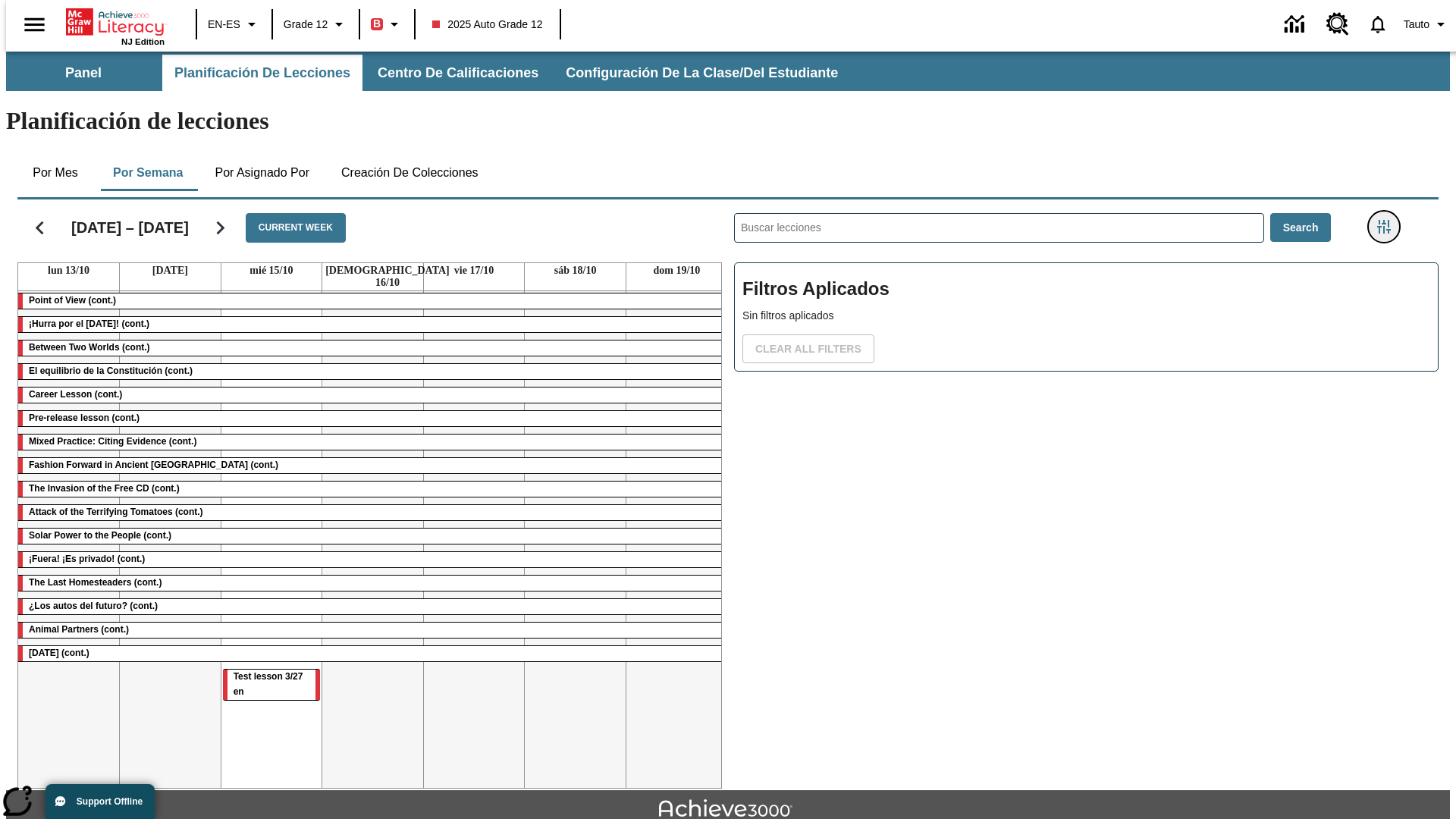
click at [1389, 220] on icon "Menú lateral de filtros" at bounding box center [1384, 226] width 14 height 14
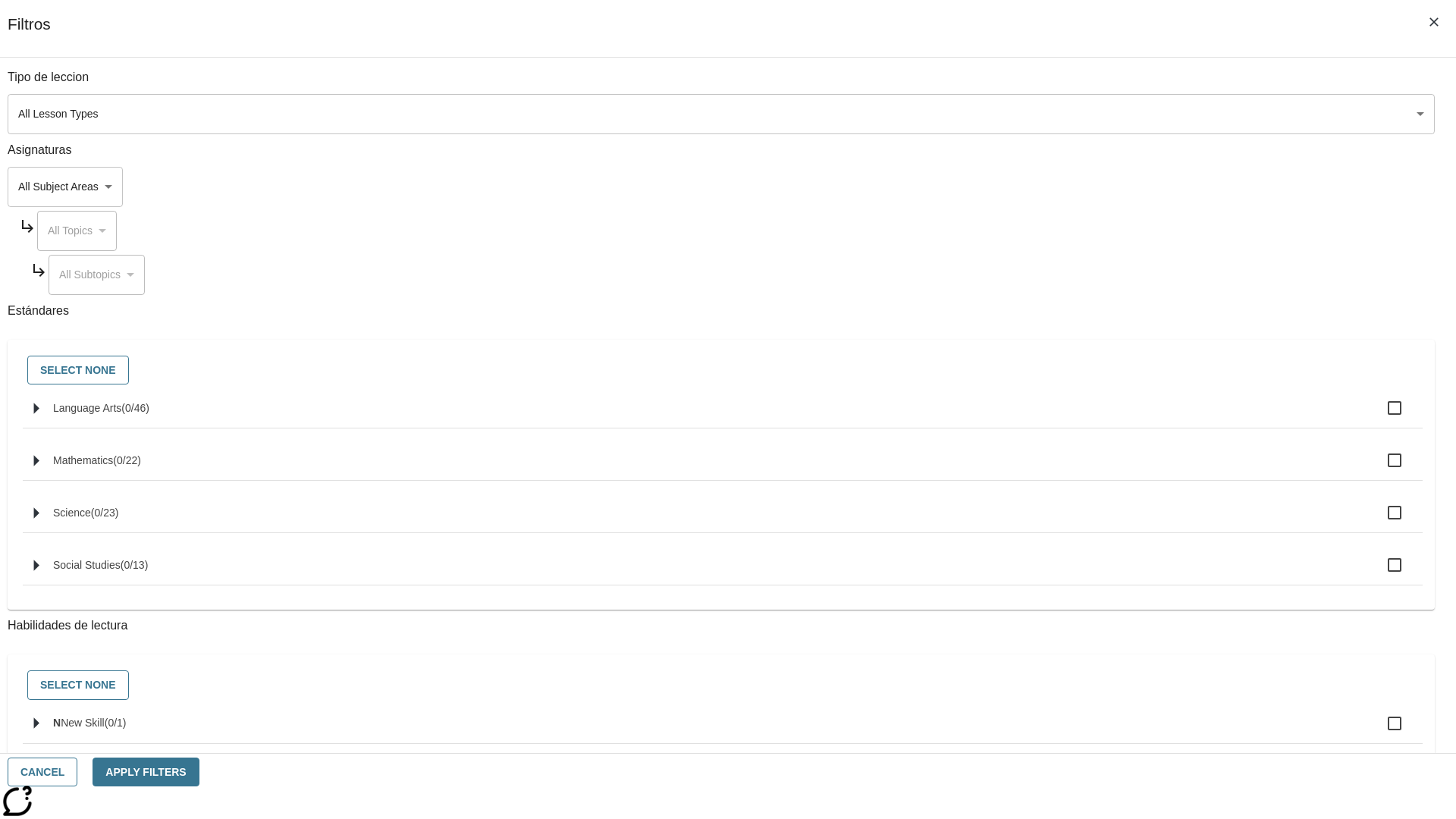
click at [1092, 114] on body "Saltar al contenido principal NJ Edition EN-ES Grade 12 B 2025 Auto Grade 12 0 …" at bounding box center [728, 470] width 1444 height 837
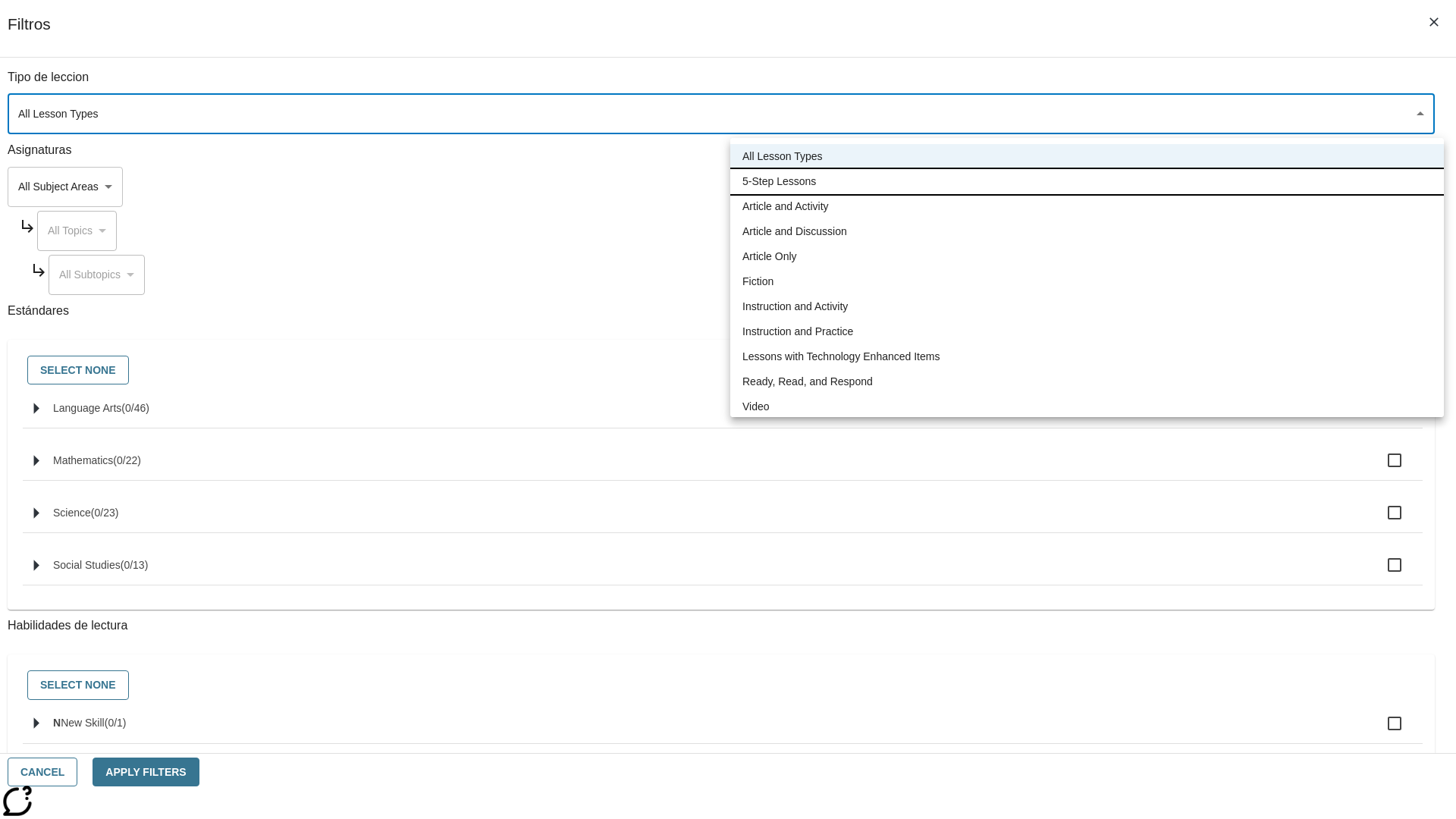
click at [1087, 181] on li "5-Step Lessons" at bounding box center [1087, 181] width 714 height 25
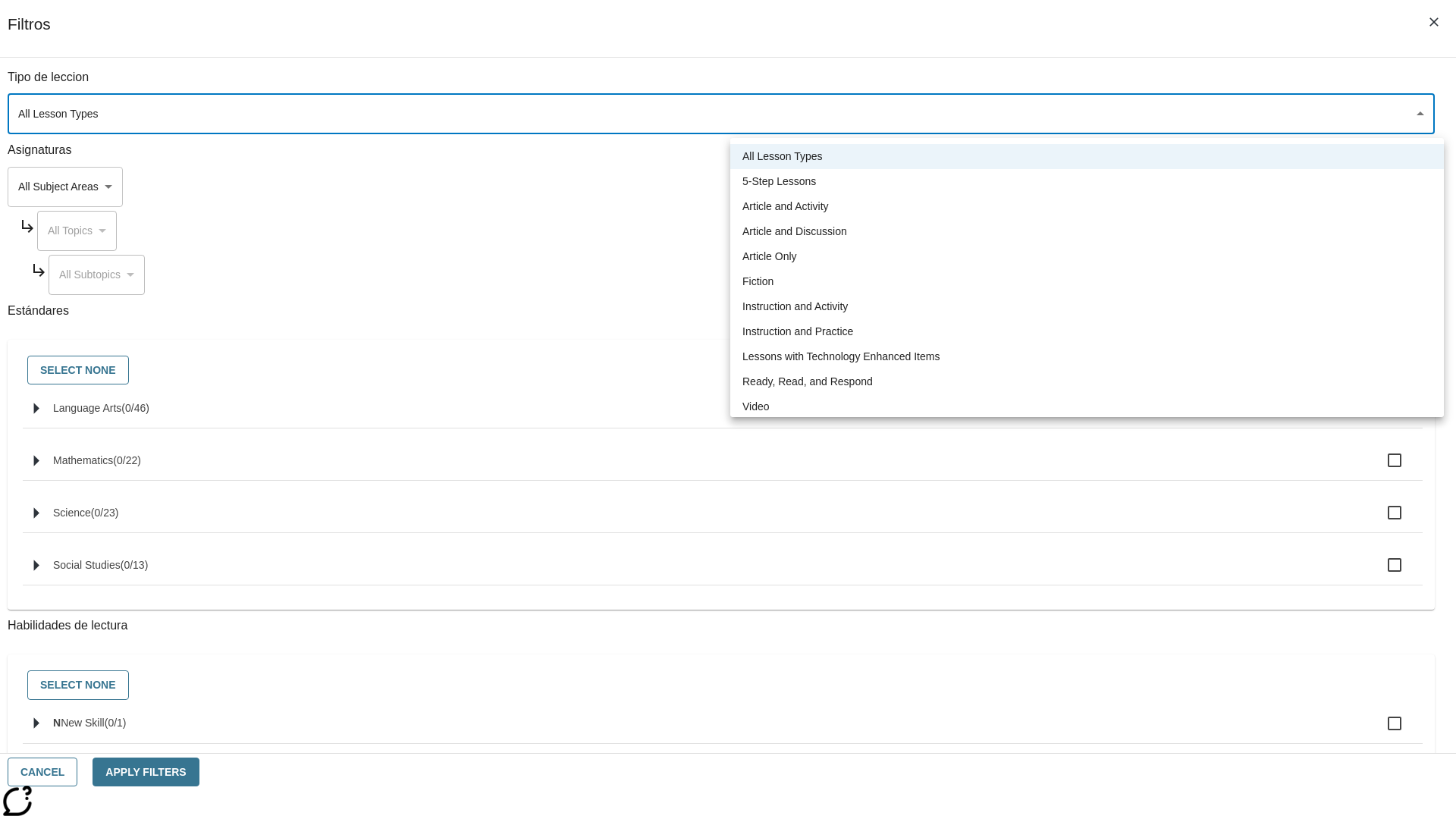
type input "1"
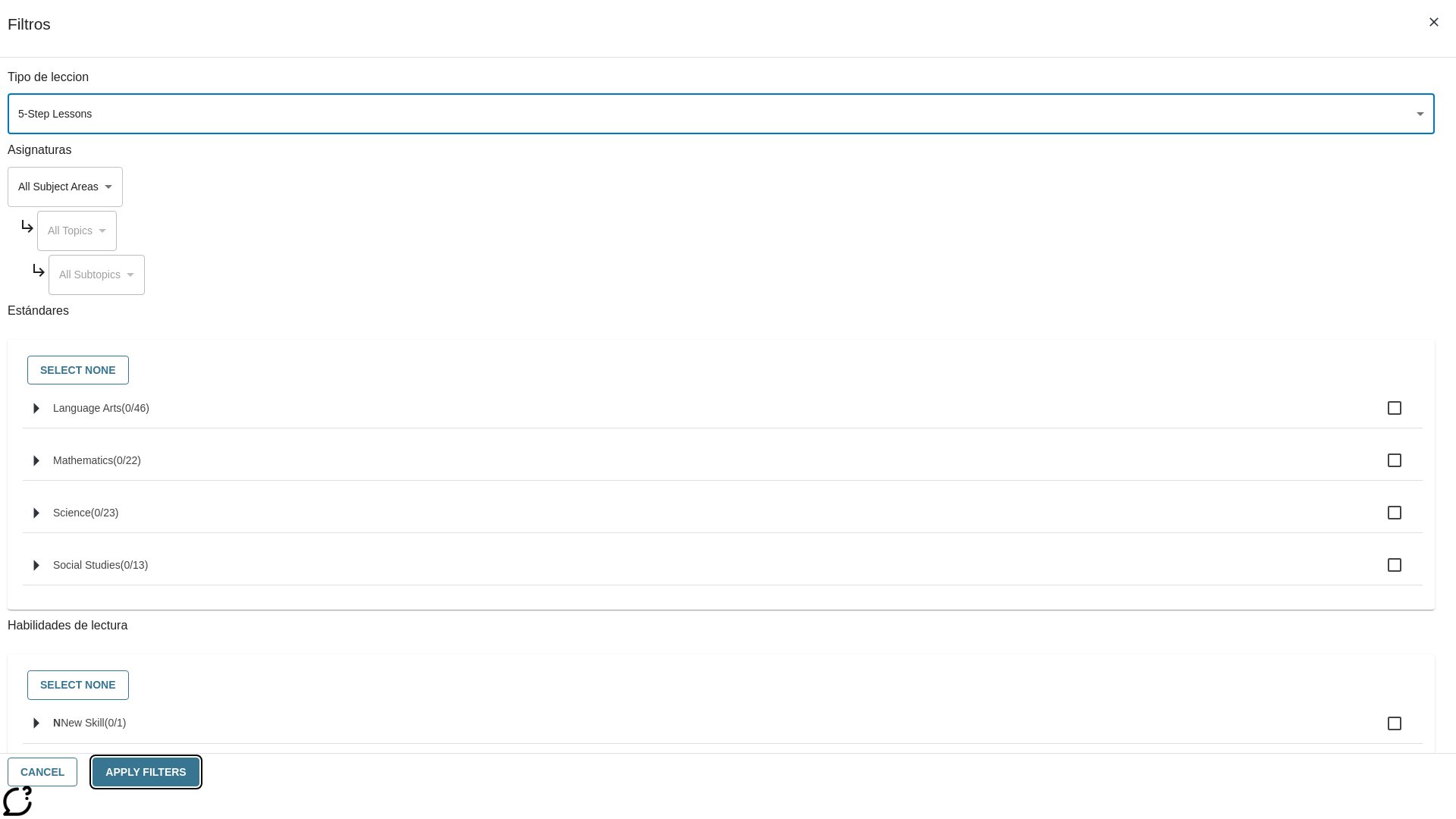
click at [199, 772] on button "Apply Filters" at bounding box center [145, 772] width 106 height 30
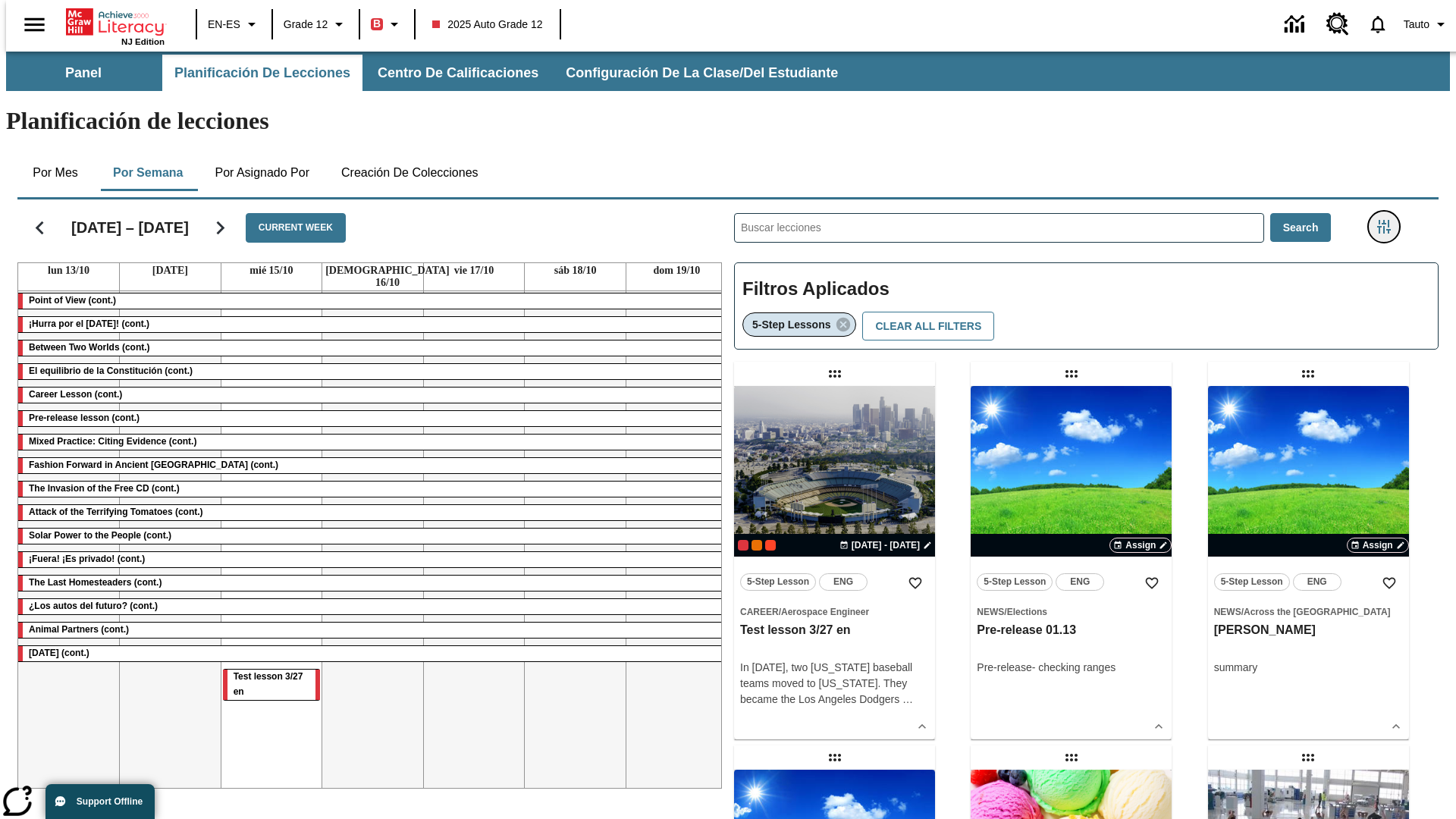
click at [1389, 220] on icon "Menú lateral de filtros" at bounding box center [1384, 226] width 14 height 14
